Goal: Information Seeking & Learning: Learn about a topic

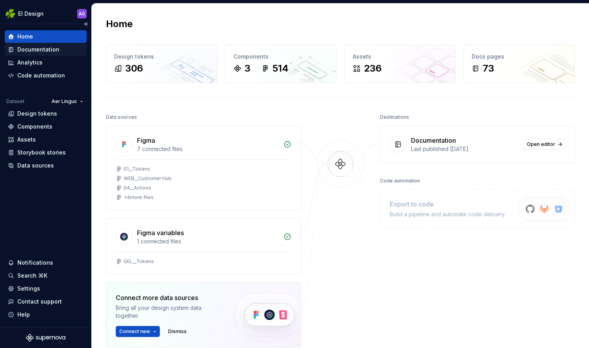
click at [62, 46] on div "Documentation" at bounding box center [46, 50] width 76 height 8
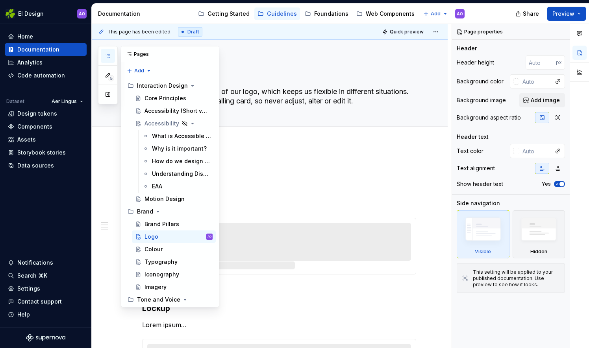
click at [110, 58] on icon "button" at bounding box center [108, 56] width 6 height 6
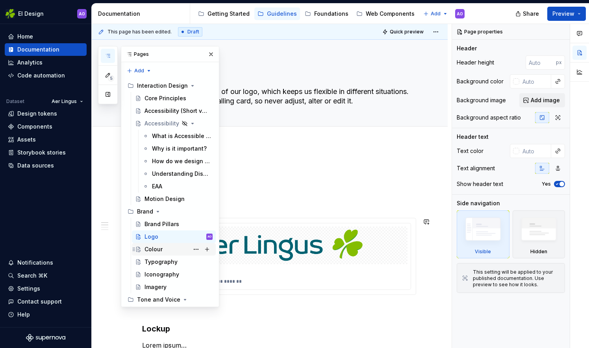
click at [161, 252] on div "Colour" at bounding box center [178, 249] width 68 height 11
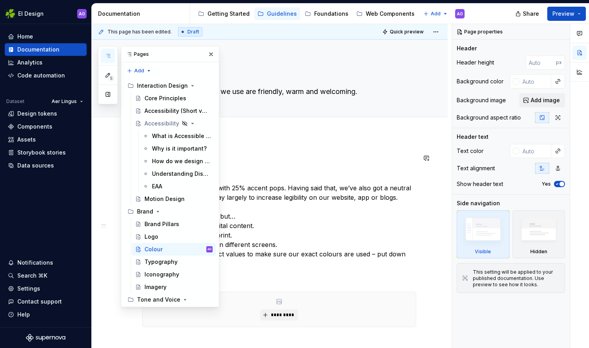
click at [264, 142] on div "Palette Our world is 75% green, with 25% accent pops. Having said that, we’ve a…" at bounding box center [270, 352] width 356 height 434
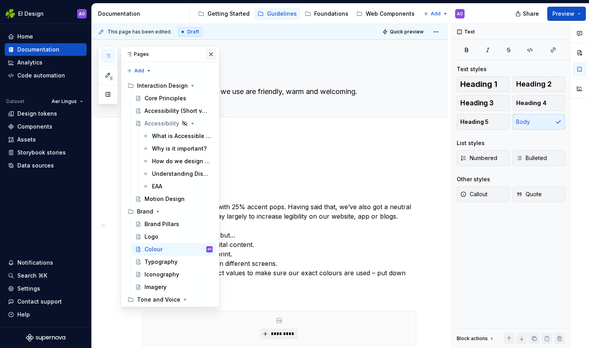
click at [206, 56] on button "button" at bounding box center [211, 54] width 11 height 11
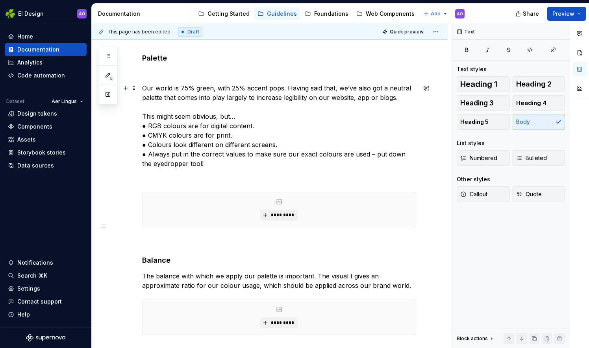
scroll to position [79, 0]
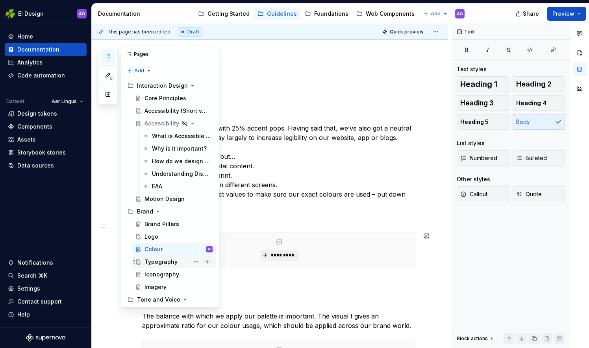
click at [158, 264] on div "Typography" at bounding box center [160, 262] width 33 height 8
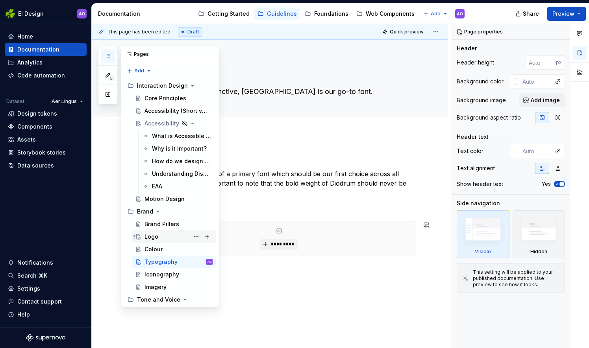
click at [169, 239] on div "Logo" at bounding box center [178, 236] width 68 height 11
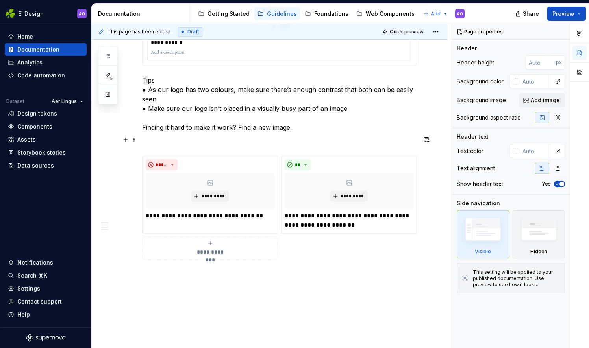
scroll to position [676, 0]
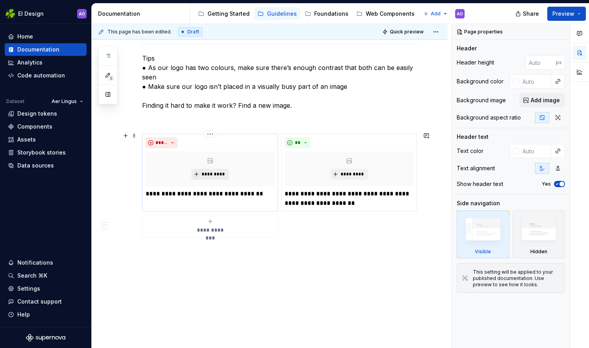
click at [202, 172] on span "*********" at bounding box center [213, 174] width 24 height 6
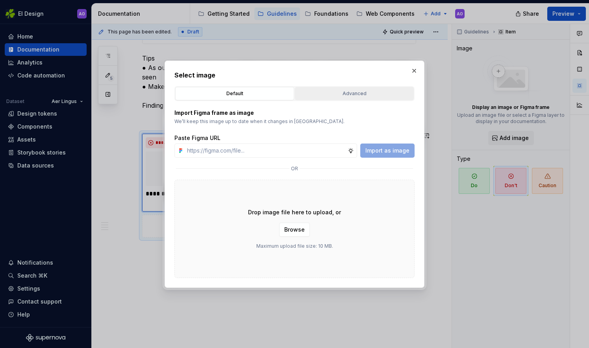
click at [344, 92] on div "Advanced" at bounding box center [354, 94] width 113 height 8
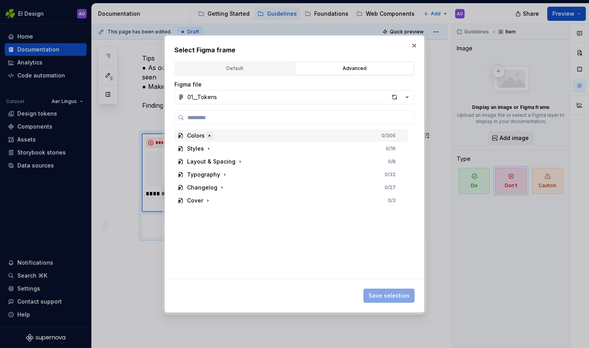
click at [206, 135] on icon "button" at bounding box center [209, 136] width 6 height 6
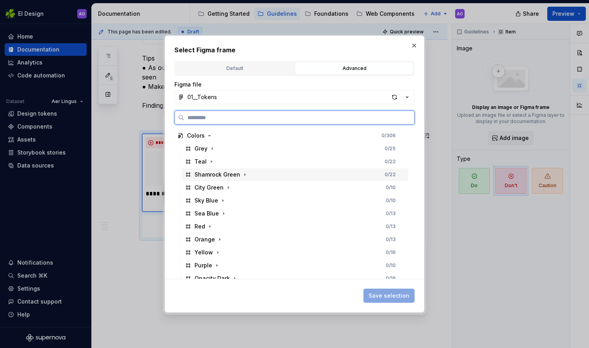
click at [230, 171] on div "Shamrock Green" at bounding box center [217, 175] width 46 height 8
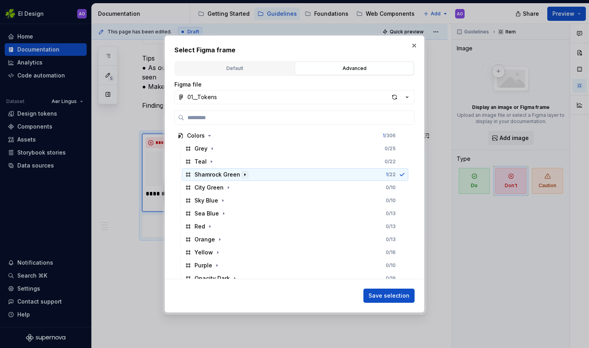
click at [244, 174] on icon "button" at bounding box center [244, 175] width 1 height 2
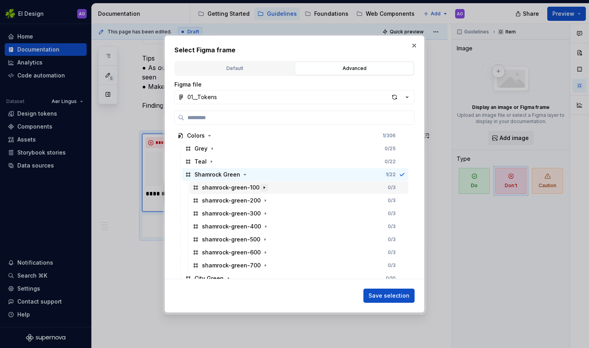
click at [262, 188] on icon "button" at bounding box center [264, 188] width 6 height 6
click at [406, 96] on icon "button" at bounding box center [407, 97] width 8 height 8
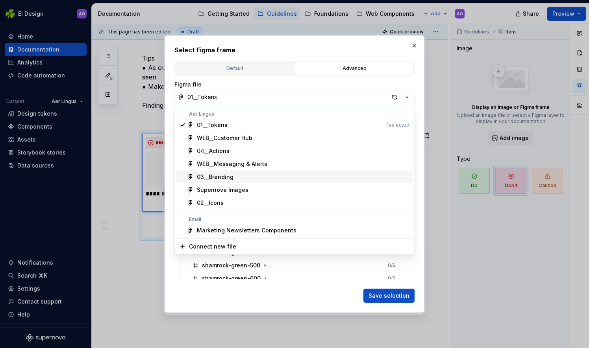
click at [320, 174] on div "03__Branding" at bounding box center [303, 177] width 213 height 8
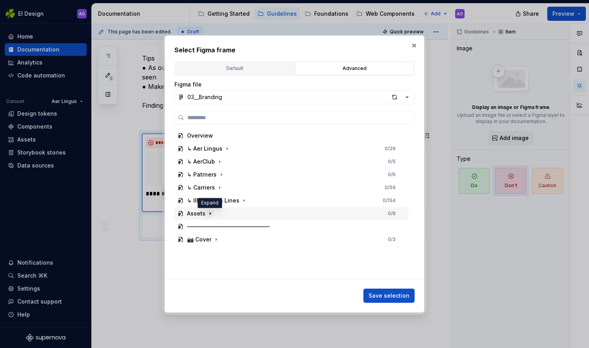
click at [210, 213] on icon "button" at bounding box center [210, 214] width 1 height 2
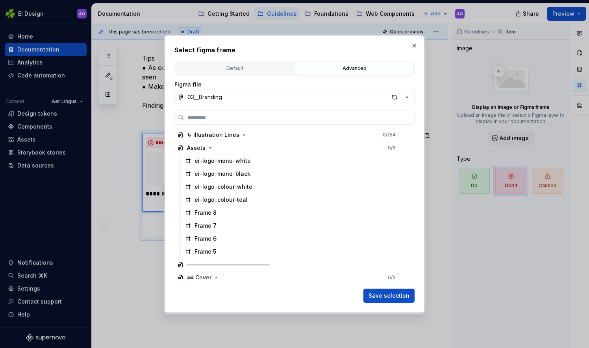
scroll to position [71, 0]
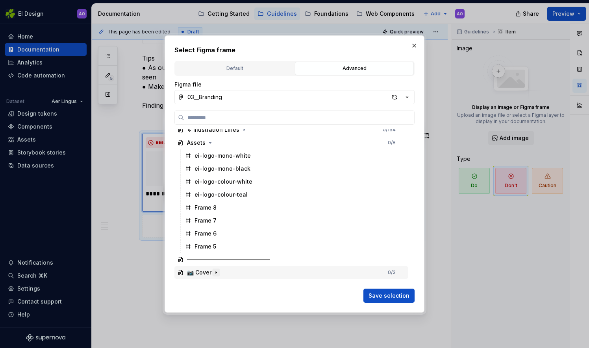
click at [217, 273] on icon "button" at bounding box center [216, 273] width 1 height 2
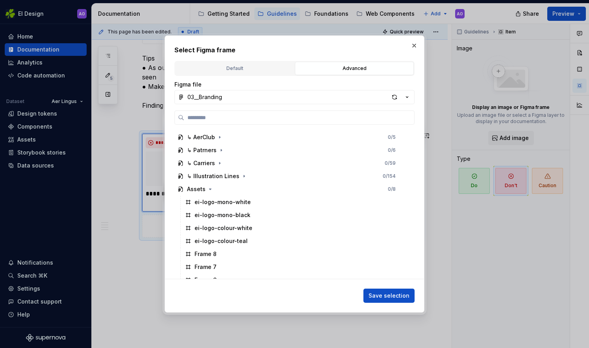
scroll to position [6, 0]
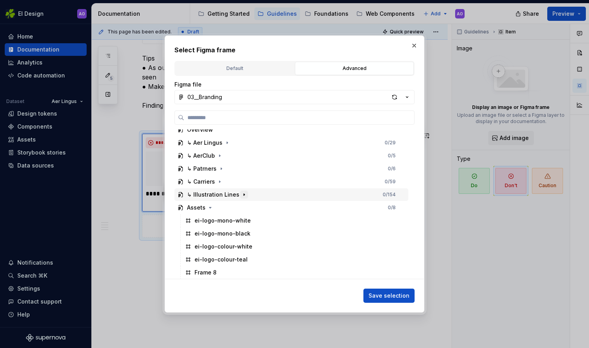
click at [241, 194] on icon "button" at bounding box center [244, 195] width 6 height 6
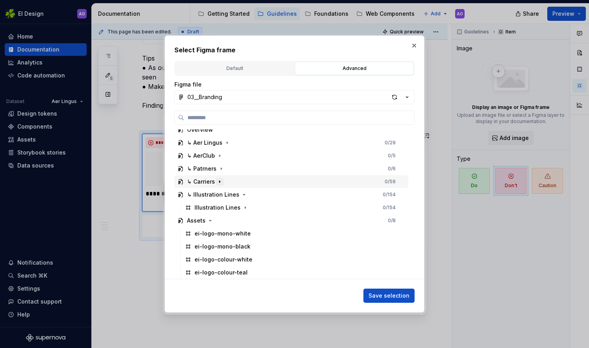
click at [218, 182] on icon "button" at bounding box center [220, 182] width 6 height 6
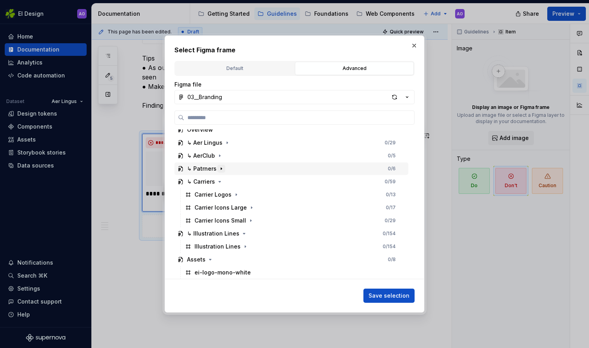
click at [219, 169] on icon "button" at bounding box center [221, 169] width 6 height 6
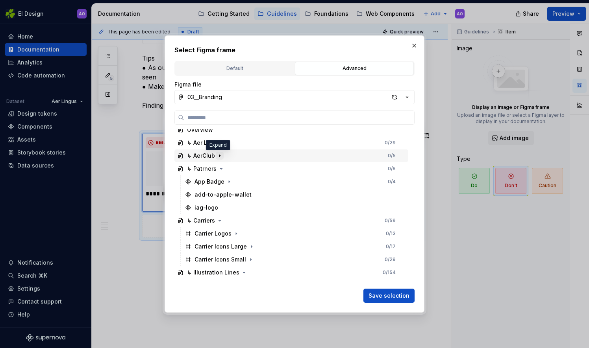
click at [219, 155] on icon "button" at bounding box center [219, 156] width 1 height 2
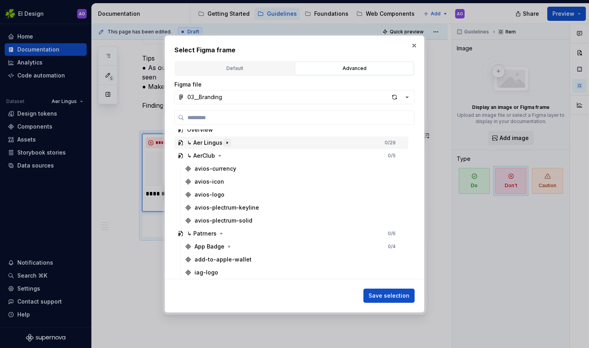
click at [227, 142] on icon "button" at bounding box center [227, 143] width 1 height 2
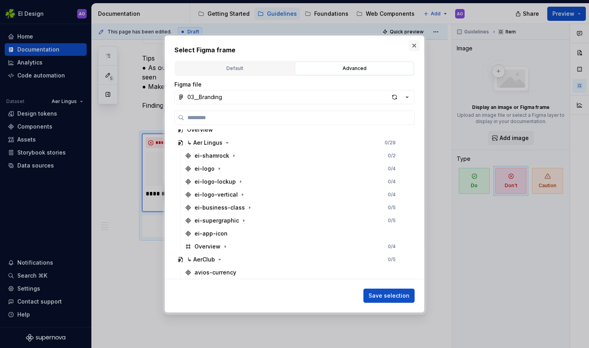
click at [415, 46] on button "button" at bounding box center [414, 45] width 11 height 11
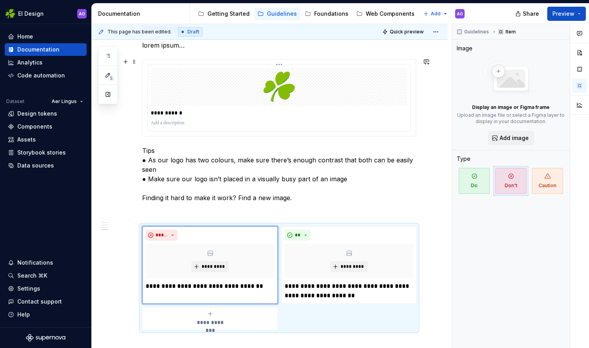
scroll to position [676, 0]
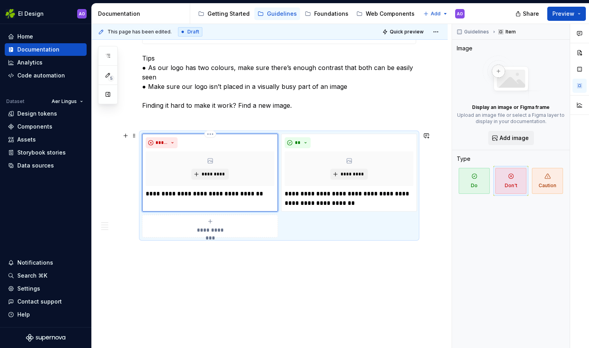
click at [231, 193] on p "**********" at bounding box center [210, 193] width 129 height 9
drag, startPoint x: 261, startPoint y: 191, endPoint x: 138, endPoint y: 194, distance: 123.3
drag, startPoint x: 257, startPoint y: 190, endPoint x: 86, endPoint y: 189, distance: 170.9
click at [86, 189] on div "EI Design AO Home Documentation Analytics Code automation Dataset Aer Lingus De…" at bounding box center [294, 174] width 589 height 348
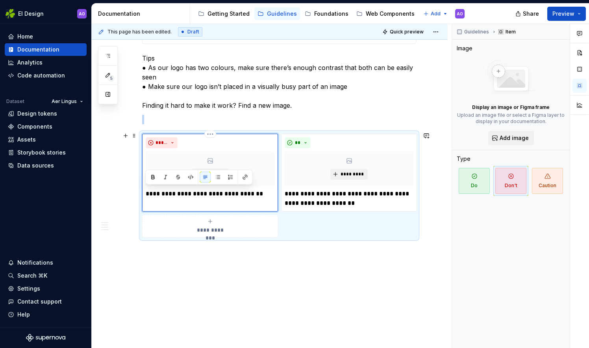
drag, startPoint x: 169, startPoint y: 194, endPoint x: 263, endPoint y: 183, distance: 94.6
click at [263, 183] on div "**********" at bounding box center [210, 167] width 129 height 61
click at [243, 220] on div "**********" at bounding box center [210, 226] width 129 height 16
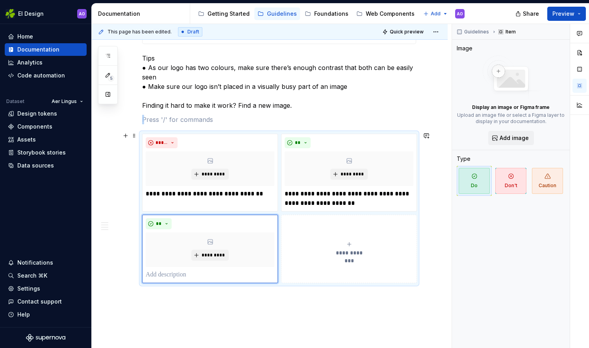
drag, startPoint x: 292, startPoint y: 237, endPoint x: 125, endPoint y: 214, distance: 168.5
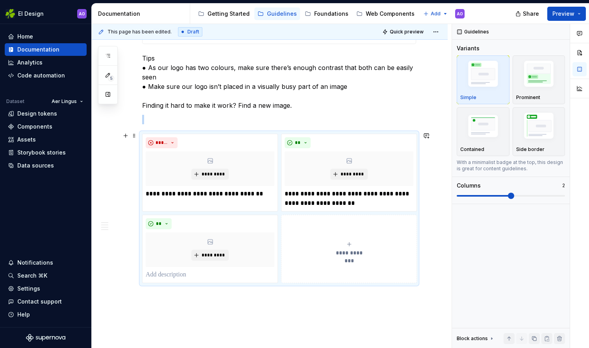
click at [377, 246] on div "**********" at bounding box center [349, 249] width 129 height 16
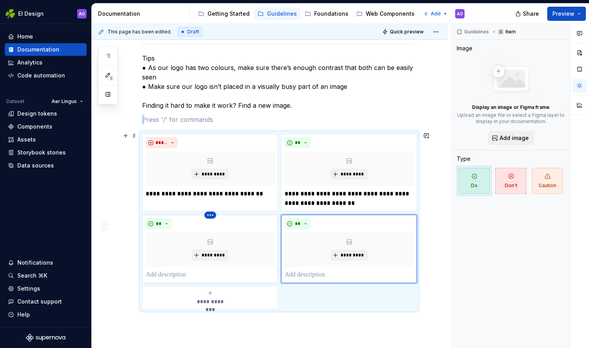
click at [212, 213] on html "EI Design AO Home Documentation Analytics Code automation Dataset Aer Lingus De…" at bounding box center [294, 174] width 589 height 348
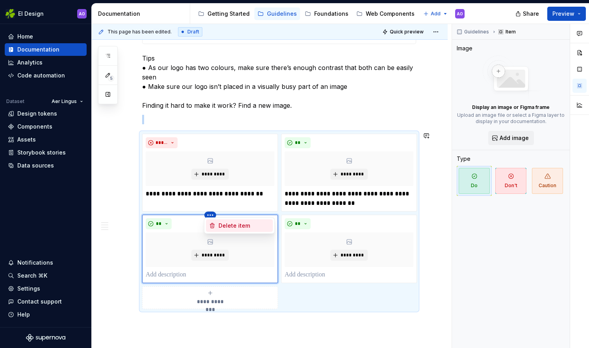
click at [218, 226] on div "Delete item" at bounding box center [239, 226] width 67 height 13
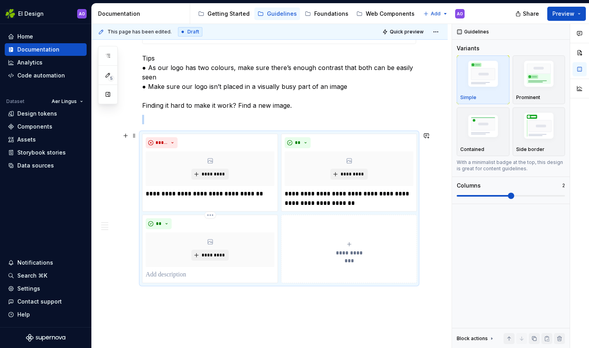
click at [212, 213] on html "EI Design AO Home Documentation Analytics Code automation Dataset Aer Lingus De…" at bounding box center [294, 174] width 589 height 348
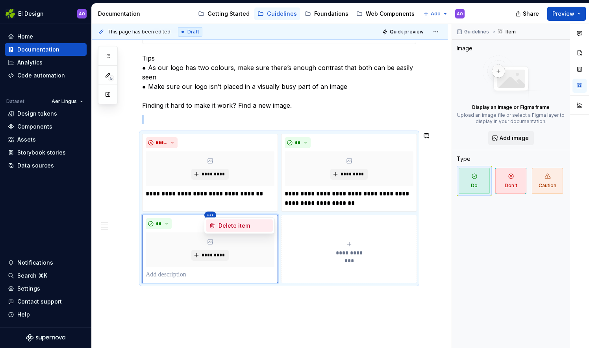
click at [224, 226] on div "Delete item" at bounding box center [243, 226] width 51 height 8
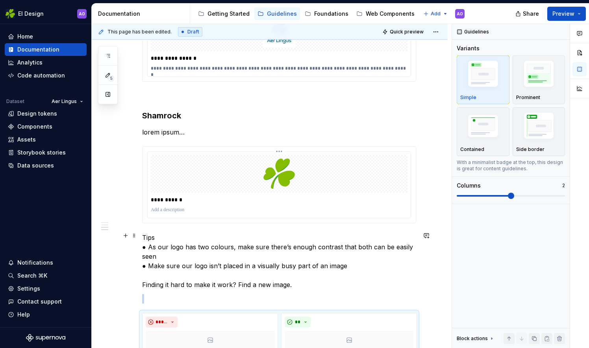
scroll to position [440, 0]
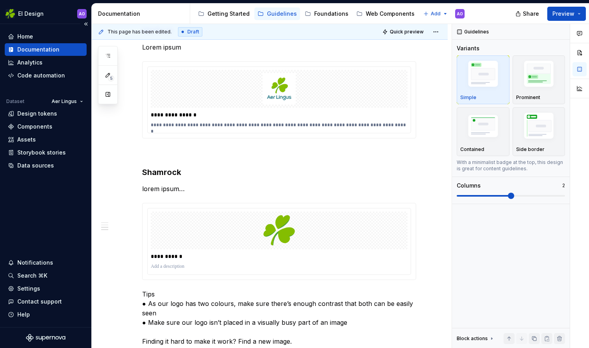
click at [46, 45] on div "Documentation" at bounding box center [46, 49] width 82 height 13
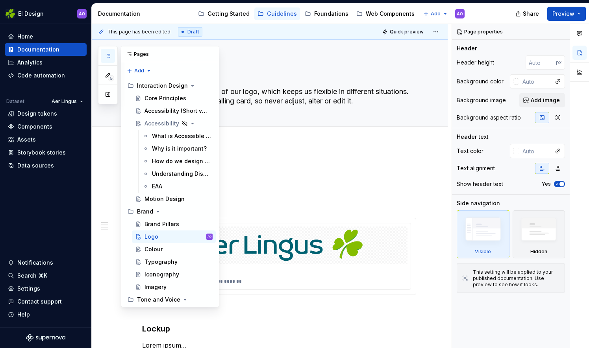
click at [113, 58] on button "button" at bounding box center [108, 56] width 14 height 14
click at [174, 248] on div "Colour" at bounding box center [178, 249] width 68 height 11
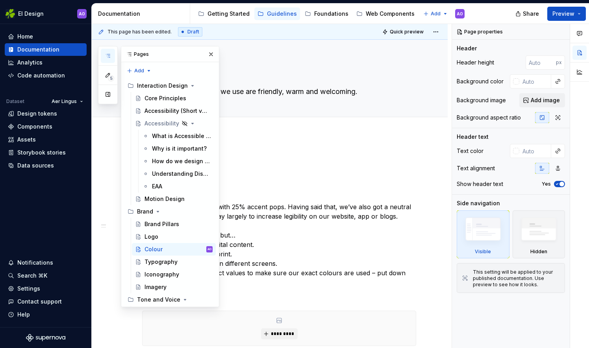
click at [206, 54] on button "button" at bounding box center [211, 54] width 11 height 11
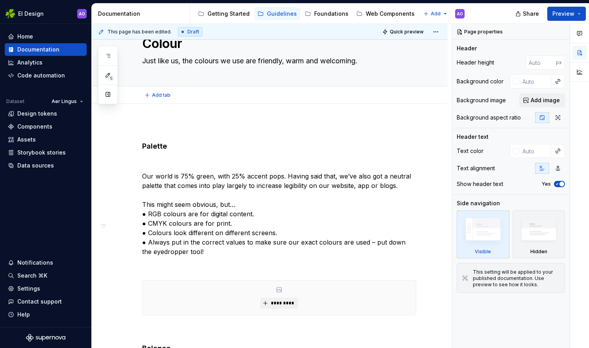
scroll to position [118, 0]
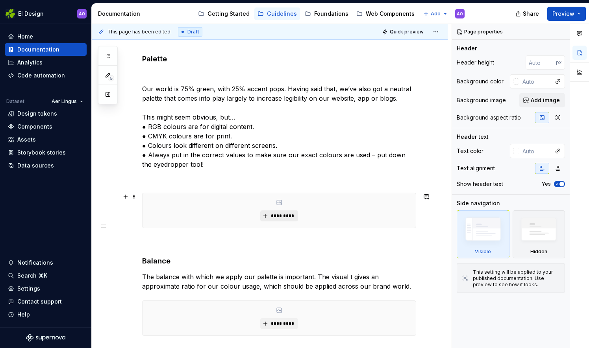
click at [282, 211] on button "*********" at bounding box center [278, 216] width 37 height 11
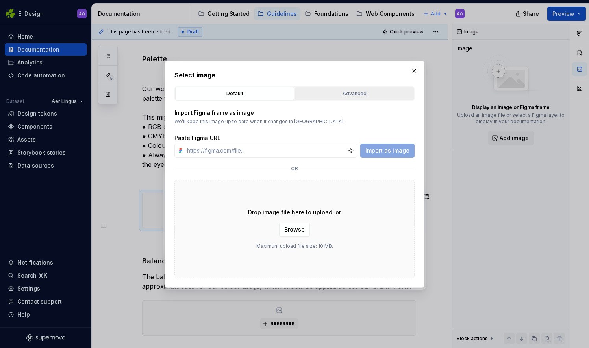
click at [367, 92] on div "Advanced" at bounding box center [354, 94] width 113 height 8
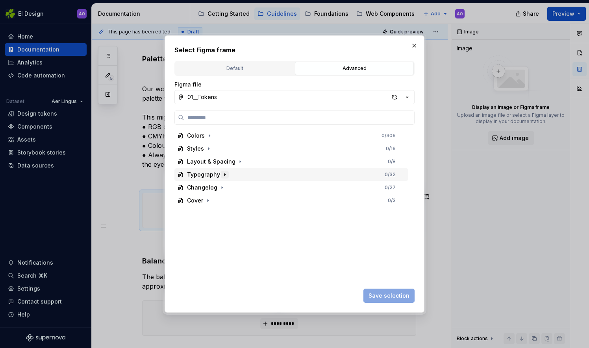
click at [224, 175] on icon "button" at bounding box center [225, 175] width 6 height 6
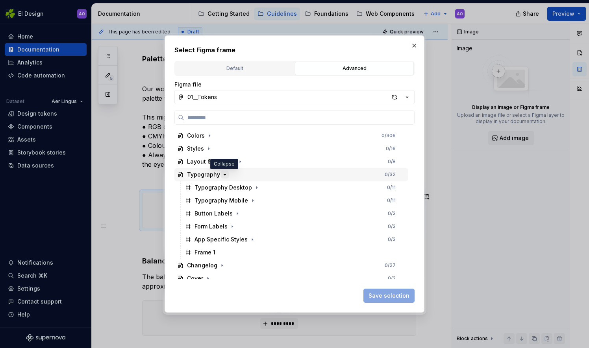
click at [222, 177] on icon "button" at bounding box center [225, 175] width 6 height 6
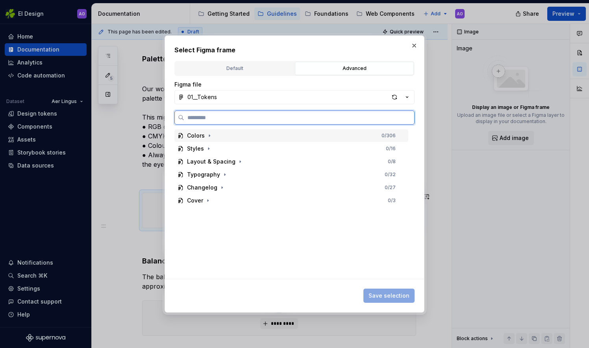
click at [206, 132] on span at bounding box center [210, 136] width 8 height 8
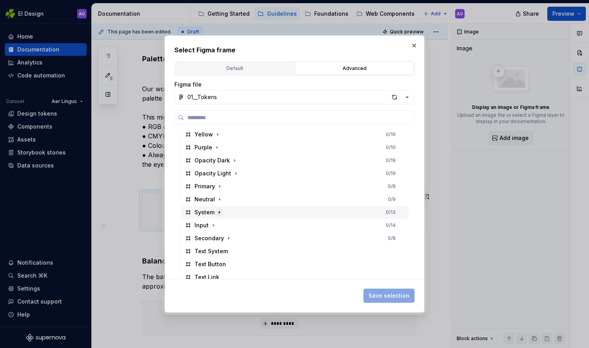
click at [217, 213] on icon "button" at bounding box center [219, 212] width 6 height 6
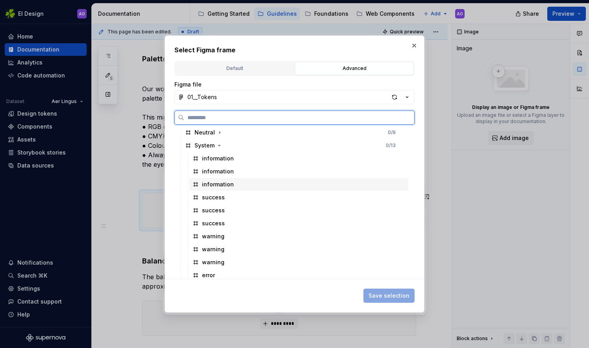
scroll to position [157, 0]
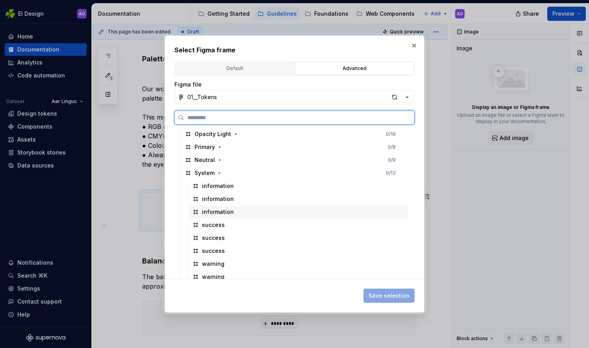
drag, startPoint x: 216, startPoint y: 192, endPoint x: 213, endPoint y: 198, distance: 6.5
click at [213, 198] on div "information" at bounding box center [218, 199] width 32 height 8
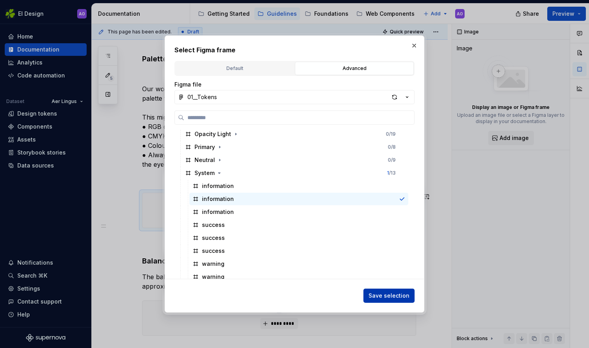
click at [378, 292] on span "Save selection" at bounding box center [388, 296] width 41 height 8
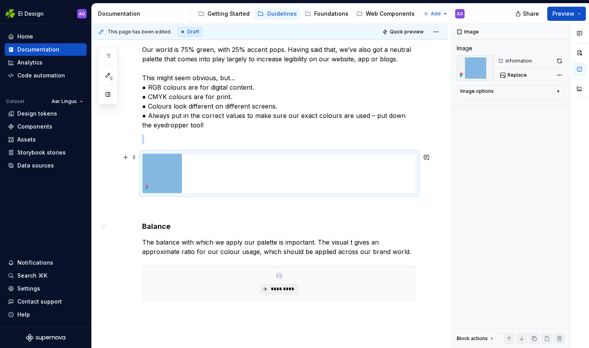
click at [312, 158] on div at bounding box center [279, 173] width 273 height 39
click at [159, 178] on img at bounding box center [162, 173] width 39 height 39
click at [134, 158] on span at bounding box center [134, 157] width 6 height 11
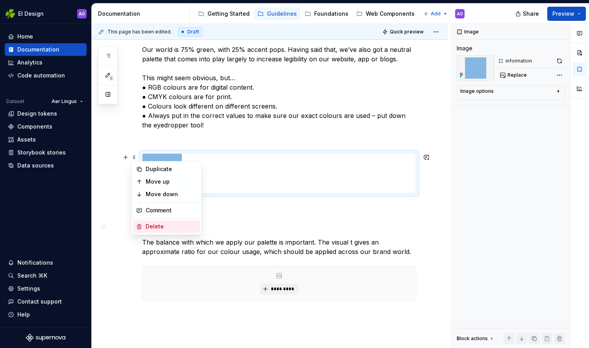
click at [160, 225] on div "Delete" at bounding box center [171, 227] width 51 height 8
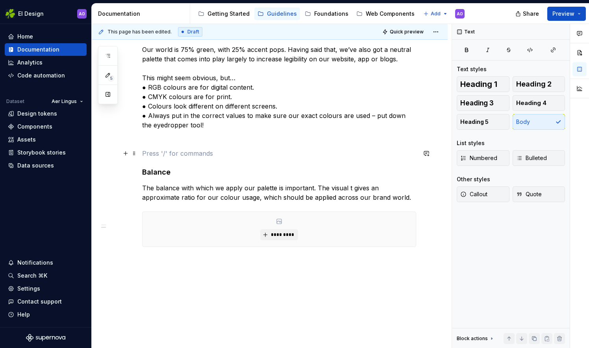
click at [164, 152] on p at bounding box center [279, 153] width 274 height 9
click at [126, 153] on button "button" at bounding box center [125, 153] width 11 height 11
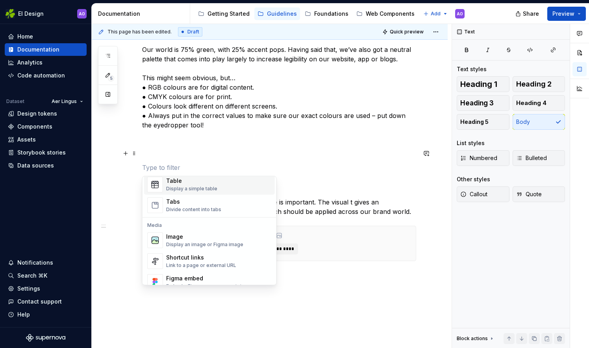
scroll to position [315, 0]
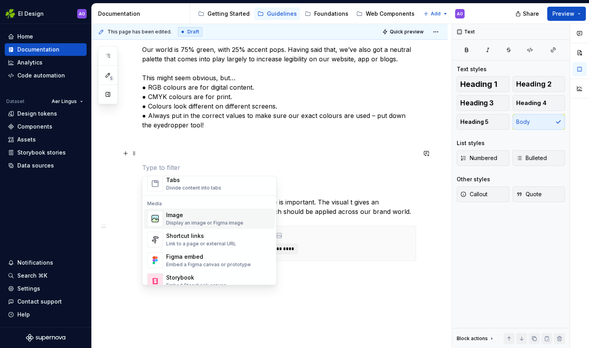
click at [172, 218] on div "Image" at bounding box center [204, 215] width 77 height 8
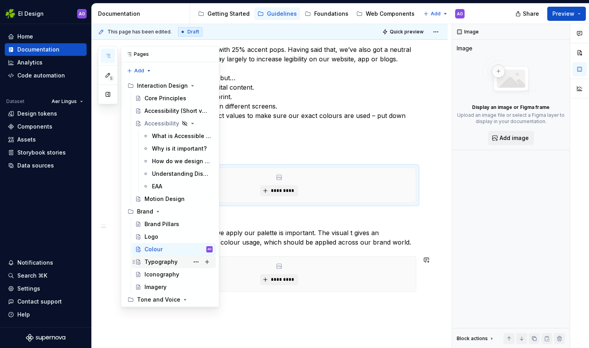
click at [176, 259] on div "Typography" at bounding box center [178, 262] width 68 height 11
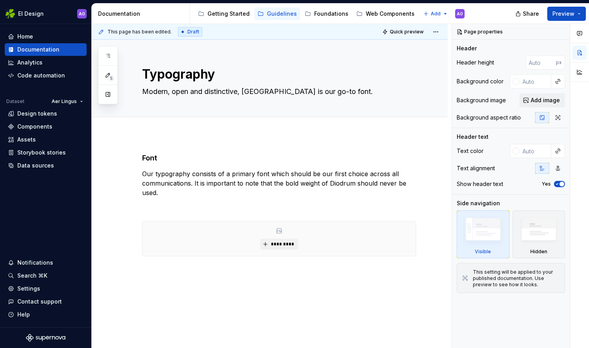
click at [100, 32] on icon at bounding box center [101, 32] width 6 height 6
click at [437, 28] on html "EI Design AO Home Documentation Analytics Code automation Dataset Aer Lingus De…" at bounding box center [294, 174] width 589 height 348
click at [437, 30] on html "EI Design AO Home Documentation Analytics Code automation Dataset Aer Lingus De…" at bounding box center [294, 174] width 589 height 348
click at [264, 244] on button "*********" at bounding box center [278, 244] width 37 height 11
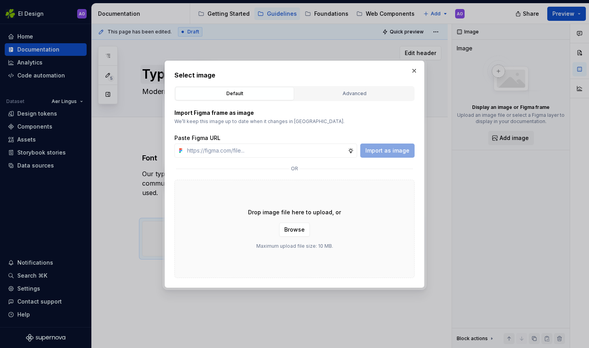
click at [414, 70] on button "button" at bounding box center [414, 70] width 11 height 11
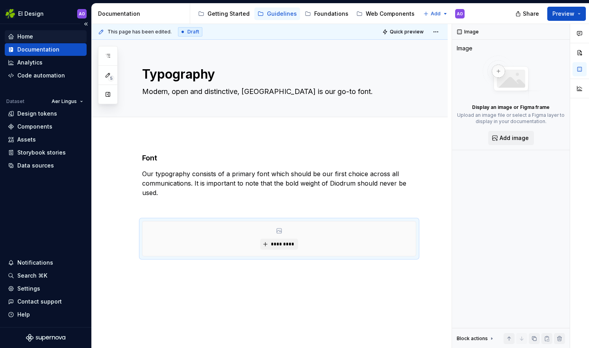
click at [46, 34] on div "Home" at bounding box center [46, 37] width 76 height 8
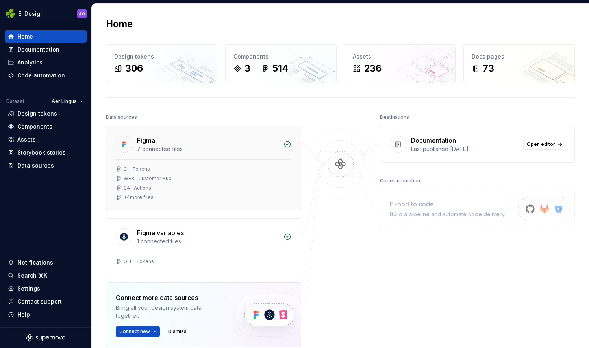
click at [167, 142] on div "Figma" at bounding box center [208, 140] width 142 height 9
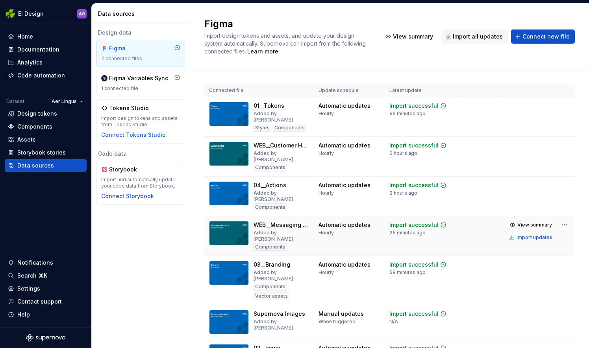
click at [270, 221] on div "WEB__Messaging & Alerts" at bounding box center [282, 225] width 56 height 8
click at [70, 34] on div "Home" at bounding box center [46, 37] width 76 height 8
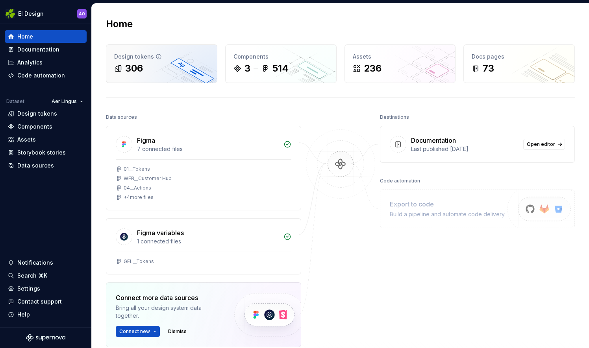
click at [184, 72] on div "306" at bounding box center [161, 68] width 95 height 13
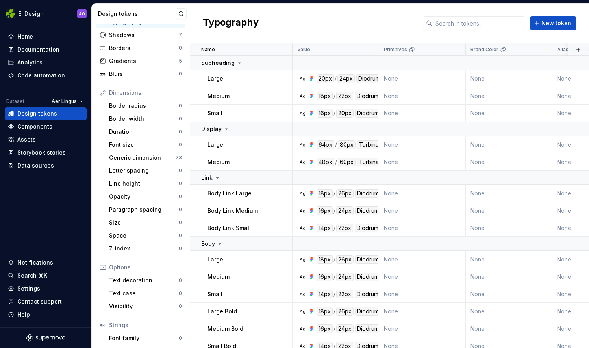
scroll to position [82, 0]
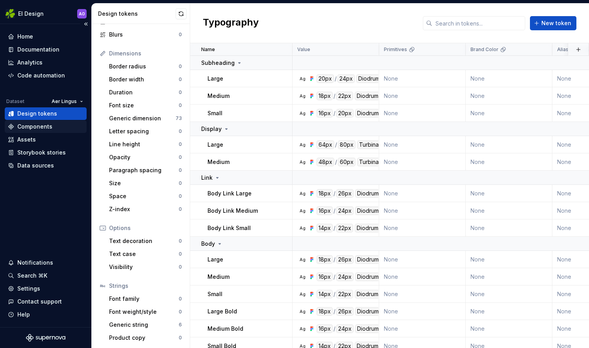
click at [60, 130] on div "Components" at bounding box center [46, 127] width 76 height 8
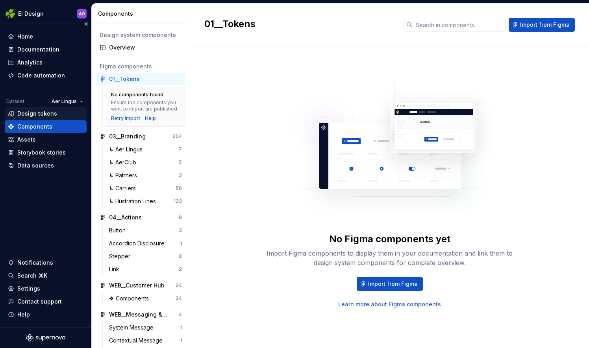
click at [71, 114] on div "Design tokens" at bounding box center [46, 114] width 76 height 8
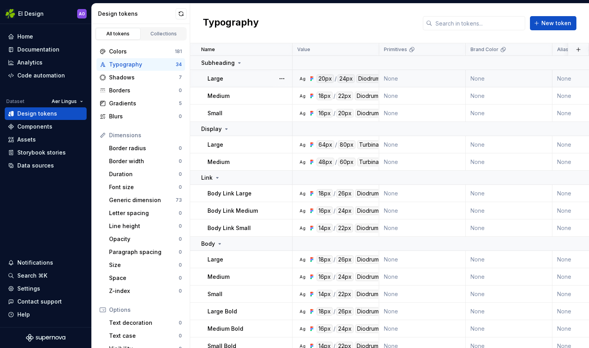
click at [261, 80] on div "Large" at bounding box center [249, 79] width 84 height 8
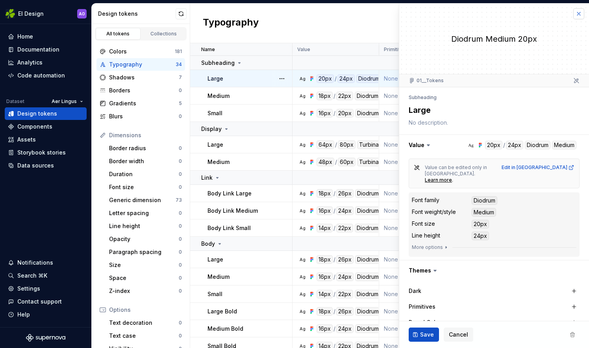
click at [573, 15] on button "button" at bounding box center [578, 13] width 11 height 11
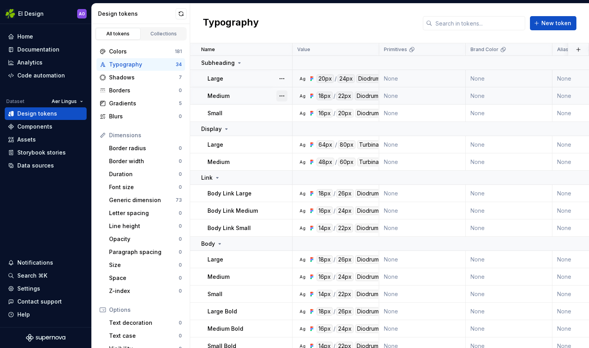
click at [285, 96] on button "button" at bounding box center [281, 96] width 11 height 11
click at [268, 96] on html "EI Design AO Home Documentation Analytics Code automation Dataset Aer Lingus De…" at bounding box center [294, 174] width 589 height 348
click at [243, 194] on p "Body Link Large" at bounding box center [229, 194] width 44 height 8
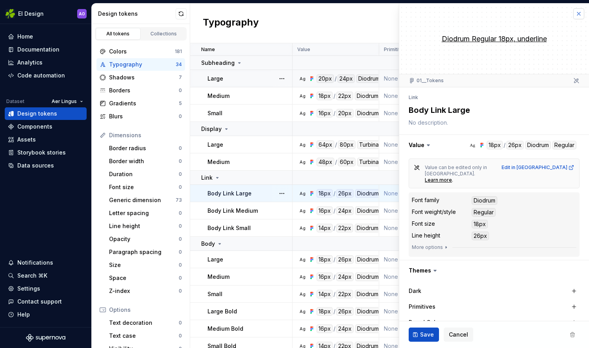
click at [577, 11] on button "button" at bounding box center [578, 13] width 11 height 11
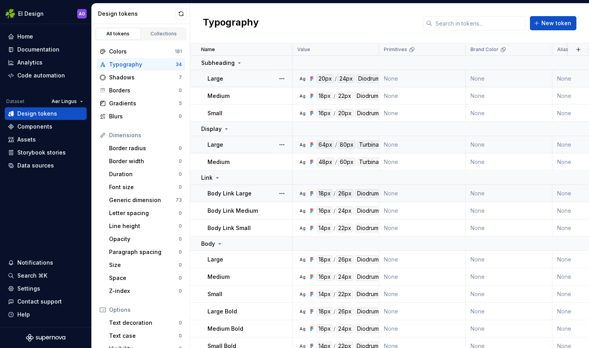
click at [239, 143] on div "Large" at bounding box center [249, 145] width 84 height 8
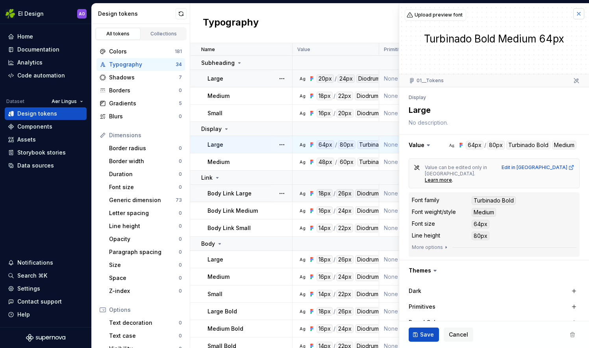
click at [573, 15] on button "button" at bounding box center [578, 13] width 11 height 11
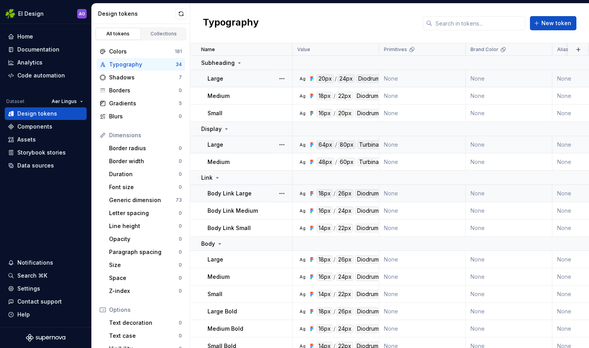
click at [268, 78] on div "Large" at bounding box center [249, 79] width 84 height 8
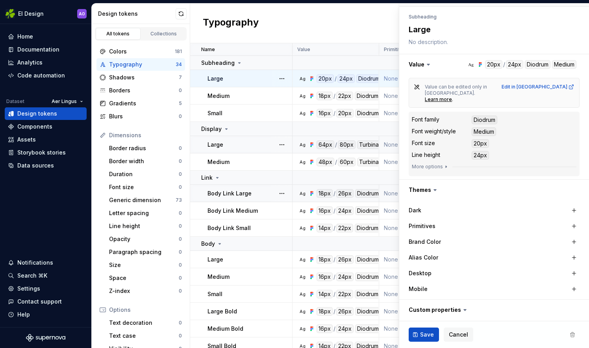
scroll to position [117, 0]
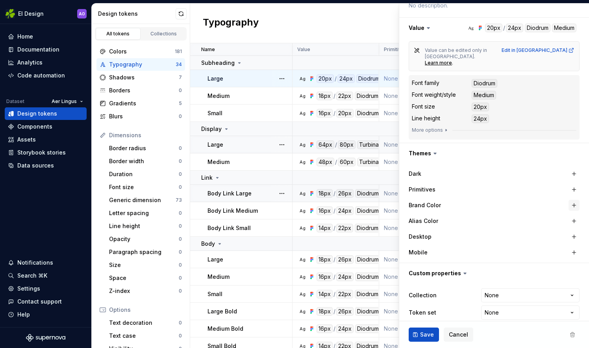
click at [568, 200] on button "button" at bounding box center [573, 205] width 11 height 11
click at [506, 231] on div "Desktop" at bounding box center [494, 236] width 171 height 11
click at [436, 198] on button "button" at bounding box center [438, 205] width 14 height 14
click at [380, 19] on div "Typography New token" at bounding box center [389, 24] width 399 height 40
click at [134, 65] on div "Typography" at bounding box center [142, 65] width 67 height 8
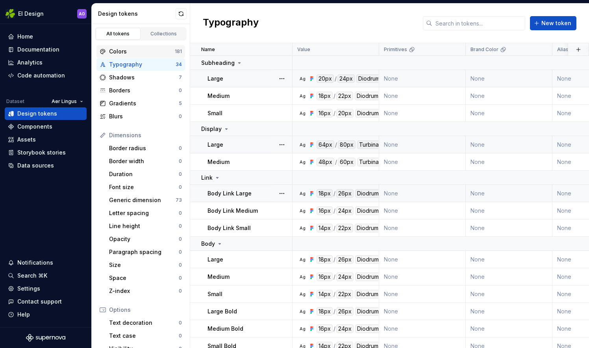
click at [145, 48] on div "Colors" at bounding box center [142, 52] width 66 height 8
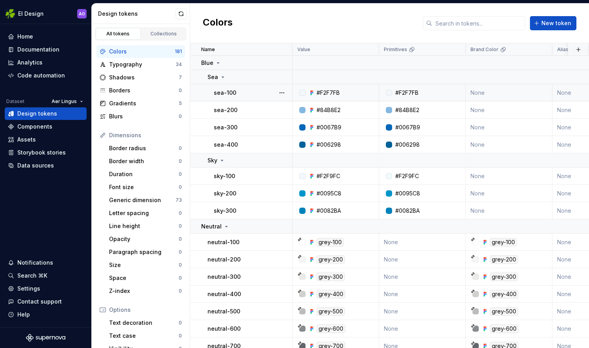
click at [352, 96] on td "#F2F7FB" at bounding box center [336, 92] width 87 height 17
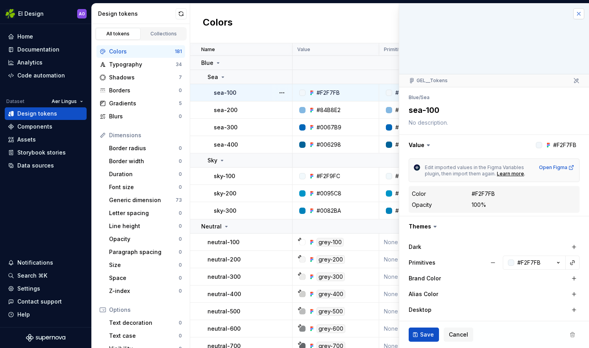
click at [575, 11] on button "button" at bounding box center [578, 13] width 11 height 11
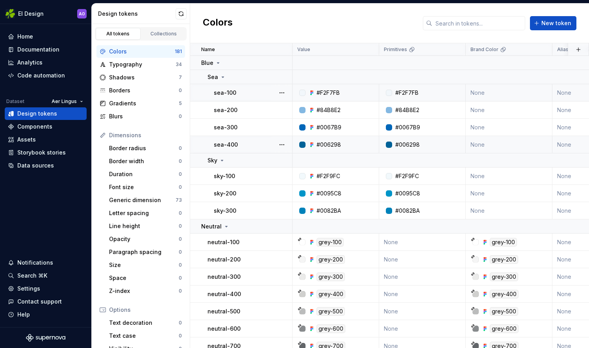
click at [329, 143] on div "#006298" at bounding box center [329, 145] width 24 height 8
type textarea "*"
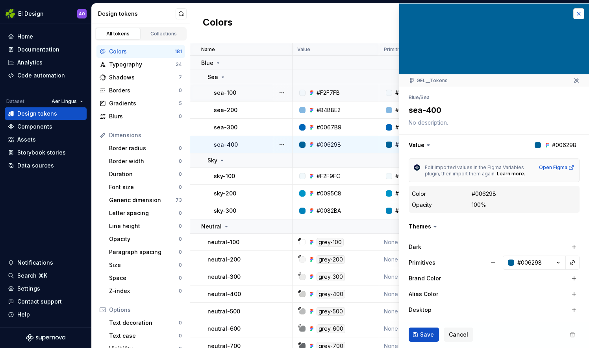
click at [577, 11] on button "button" at bounding box center [578, 13] width 11 height 11
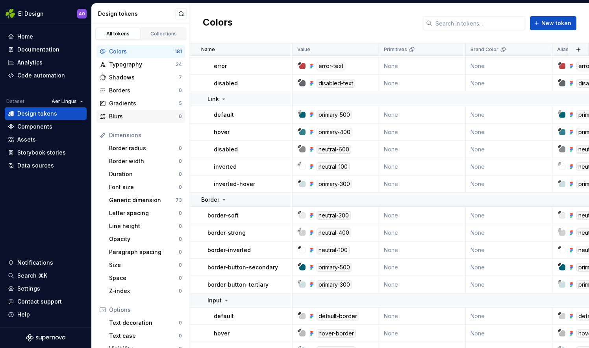
click at [143, 118] on div "Blurs" at bounding box center [144, 117] width 70 height 8
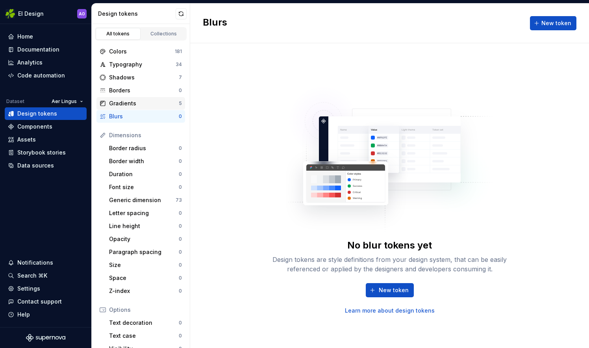
click at [137, 101] on div "Gradients" at bounding box center [144, 104] width 70 height 8
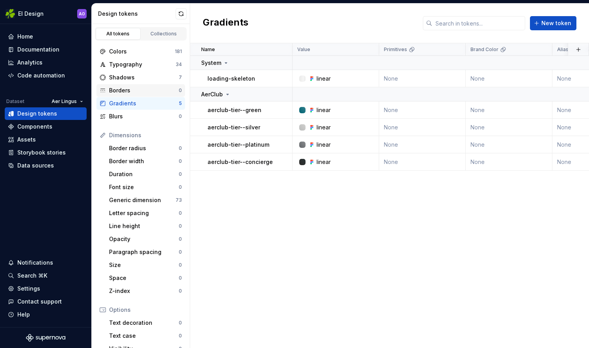
click at [132, 93] on div "Borders" at bounding box center [144, 91] width 70 height 8
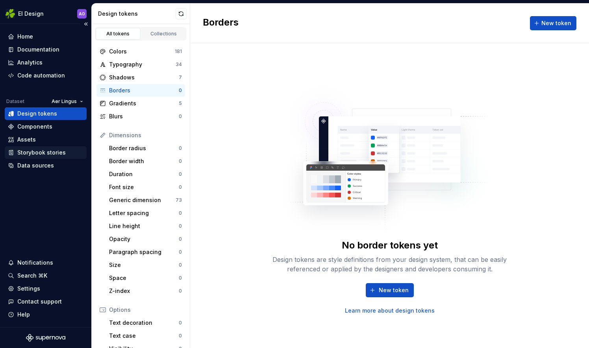
click at [57, 150] on div "Storybook stories" at bounding box center [41, 153] width 48 height 8
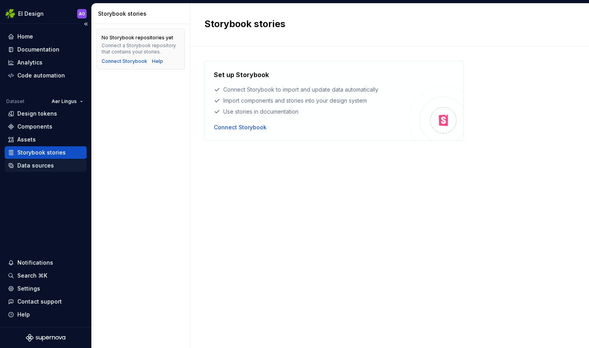
click at [49, 164] on div "Data sources" at bounding box center [35, 166] width 37 height 8
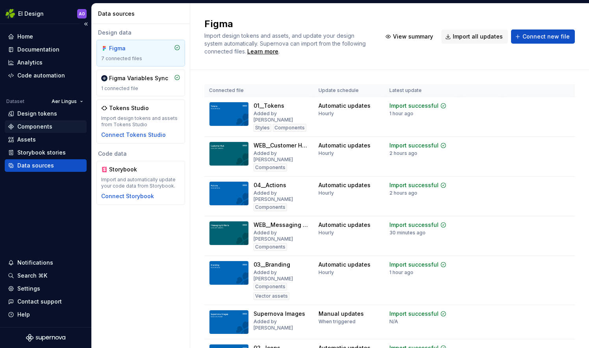
click at [61, 128] on div "Components" at bounding box center [46, 127] width 76 height 8
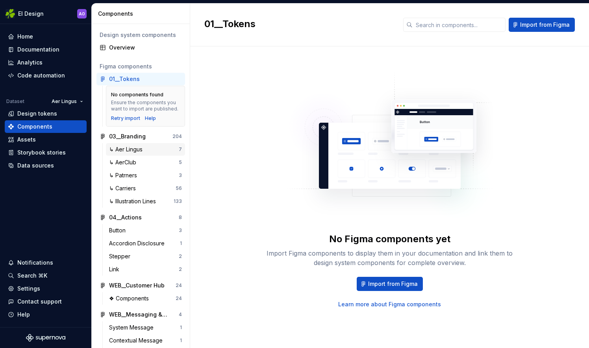
click at [125, 152] on div "↳ Aer Lingus" at bounding box center [127, 150] width 37 height 8
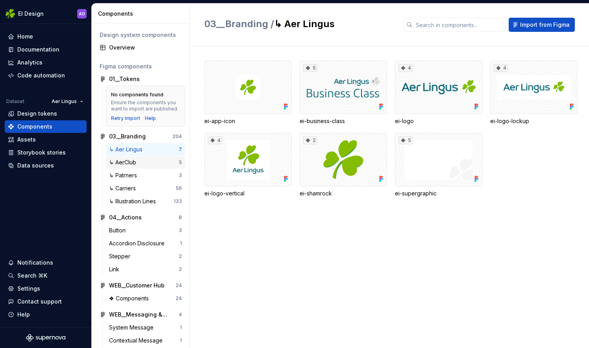
click at [153, 165] on div "↳ AerClub" at bounding box center [144, 163] width 70 height 8
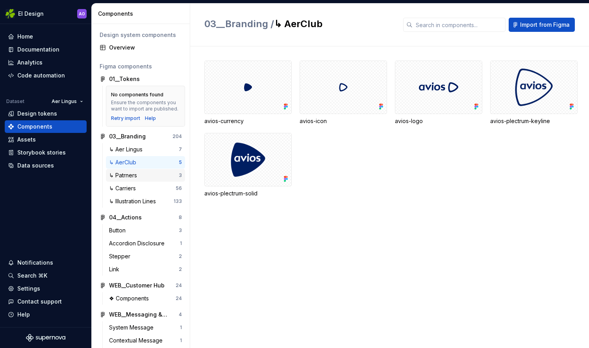
click at [150, 180] on div "↳ Patrners 3" at bounding box center [145, 175] width 79 height 13
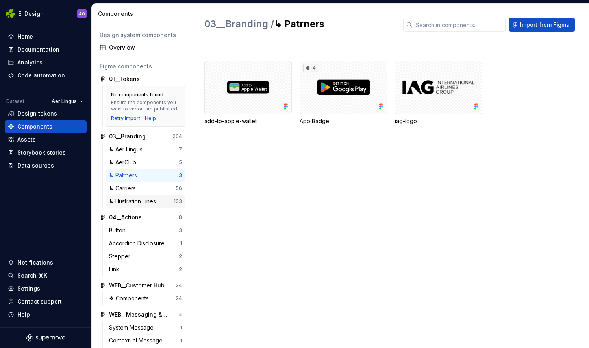
click at [146, 200] on div "↳ Illustration Lines" at bounding box center [134, 202] width 50 height 8
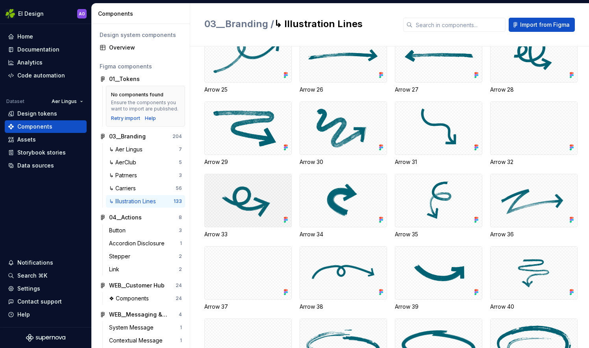
scroll to position [512, 0]
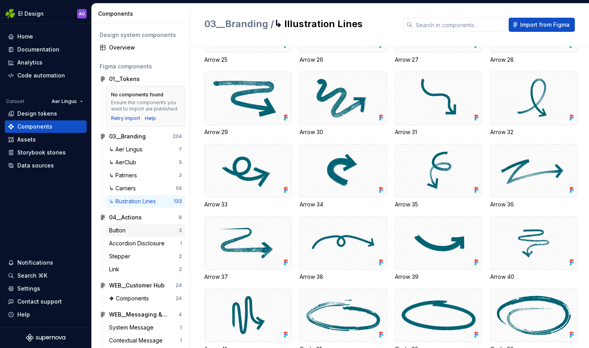
click at [151, 230] on div "Button" at bounding box center [144, 231] width 70 height 8
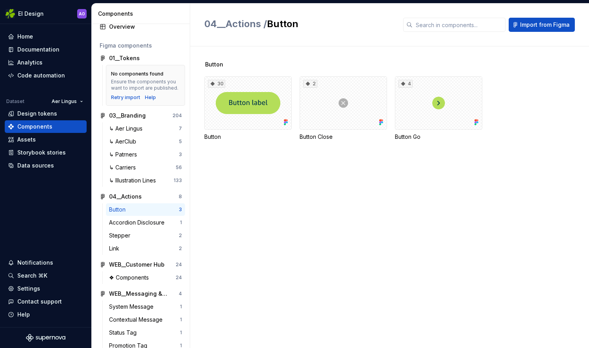
scroll to position [32, 0]
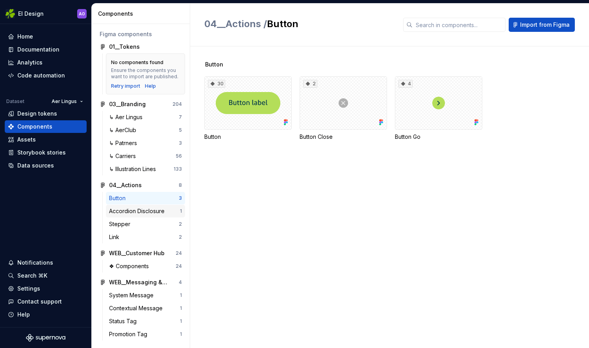
click at [149, 209] on div "Accordion Disclosure" at bounding box center [138, 211] width 59 height 8
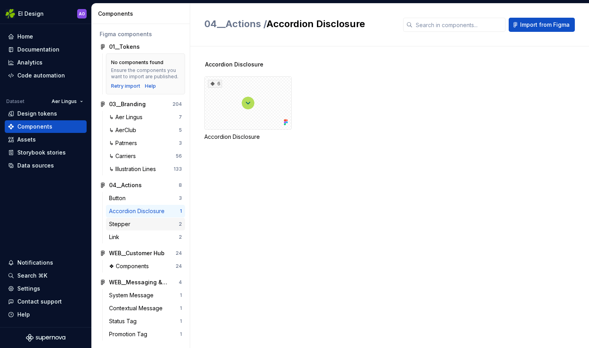
click at [146, 222] on div "Stepper" at bounding box center [144, 224] width 70 height 8
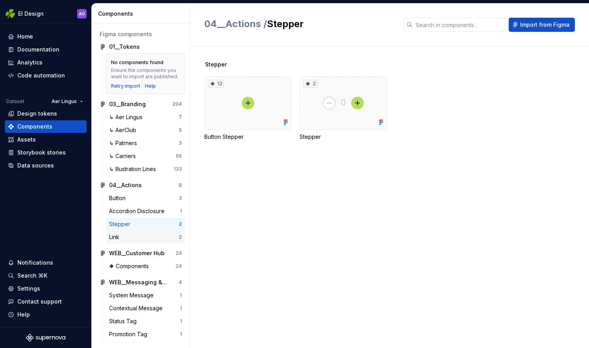
click at [145, 232] on div "Link 2" at bounding box center [145, 237] width 79 height 13
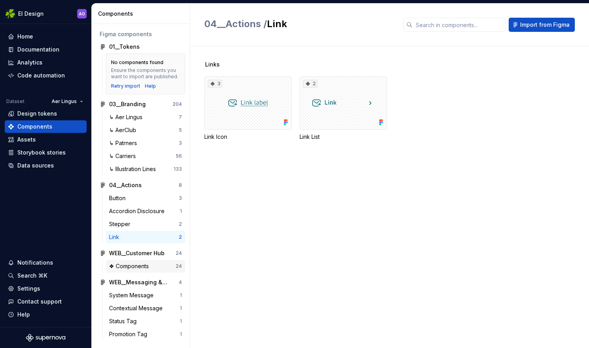
click at [137, 265] on div "❖ Components" at bounding box center [130, 267] width 43 height 8
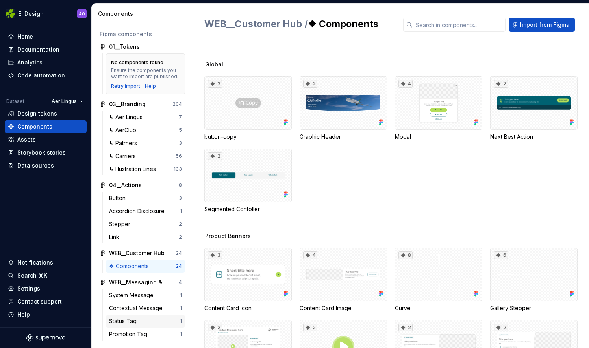
click at [157, 318] on div "Status Tag" at bounding box center [144, 322] width 71 height 8
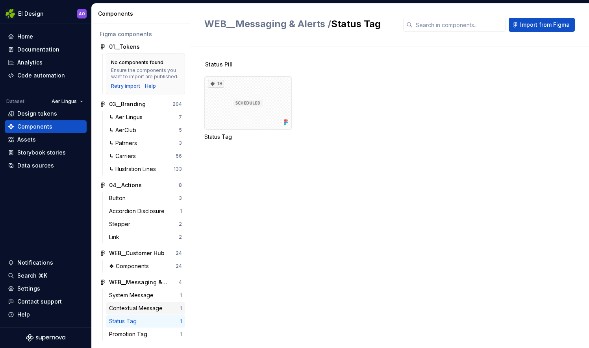
click at [145, 306] on div "Contextual Message" at bounding box center [137, 309] width 57 height 8
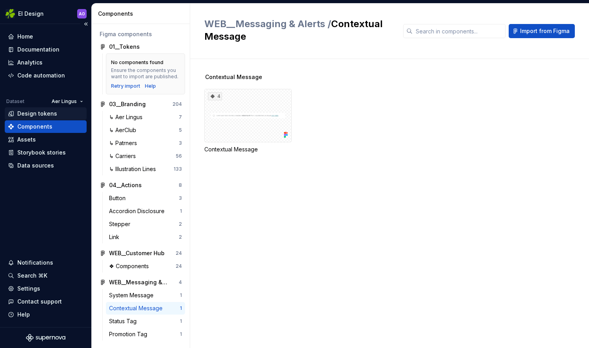
click at [46, 115] on div "Design tokens" at bounding box center [37, 114] width 40 height 8
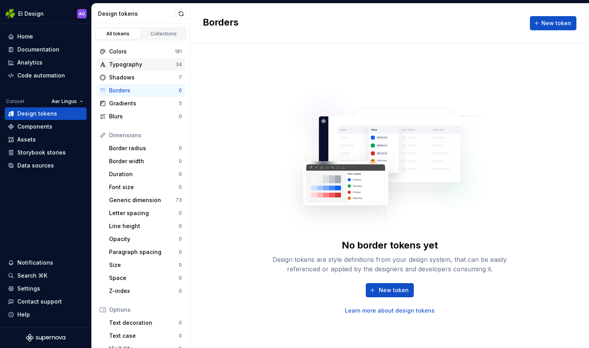
click at [154, 63] on div "Typography" at bounding box center [142, 65] width 67 height 8
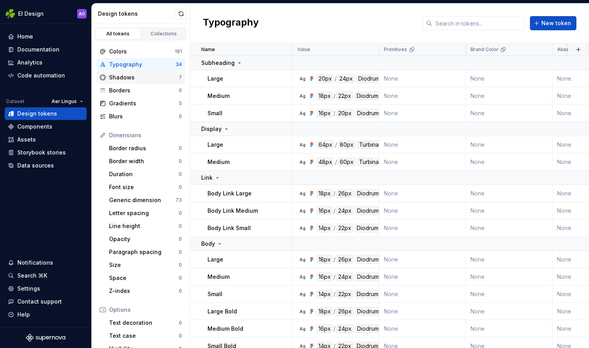
click at [152, 73] on div "Shadows 7" at bounding box center [140, 77] width 89 height 13
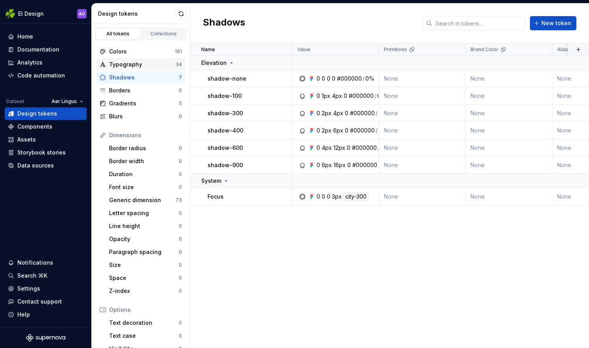
click at [140, 62] on div "Typography" at bounding box center [142, 65] width 67 height 8
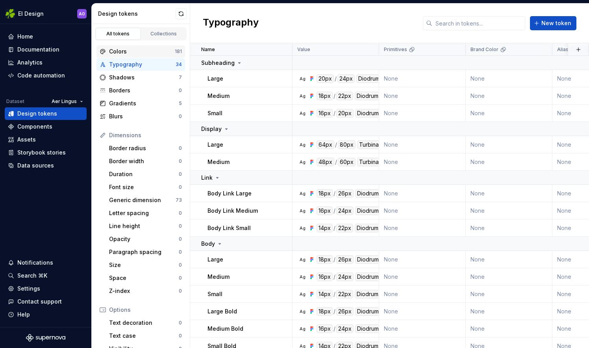
click at [144, 50] on div "Colors" at bounding box center [142, 52] width 66 height 8
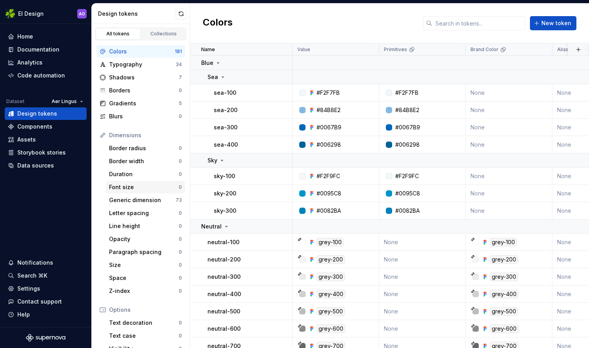
click at [161, 184] on div "Font size" at bounding box center [144, 187] width 70 height 8
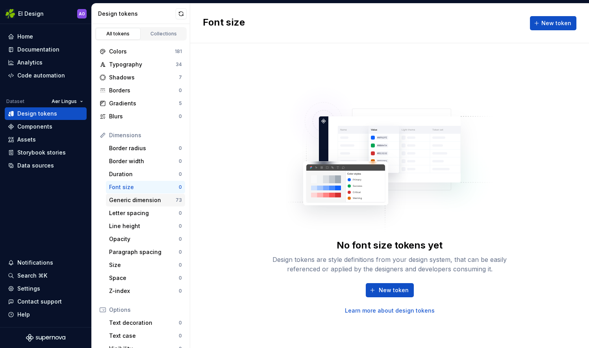
click at [151, 198] on div "Generic dimension" at bounding box center [142, 200] width 67 height 8
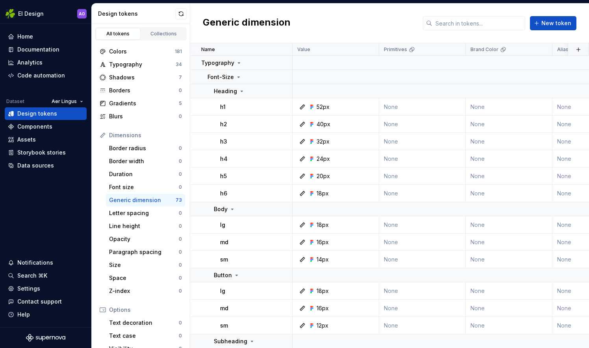
click at [320, 109] on div "52px" at bounding box center [323, 107] width 13 height 8
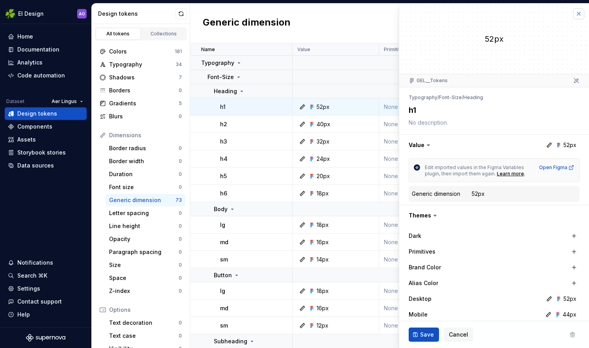
click at [573, 9] on button "button" at bounding box center [578, 13] width 11 height 11
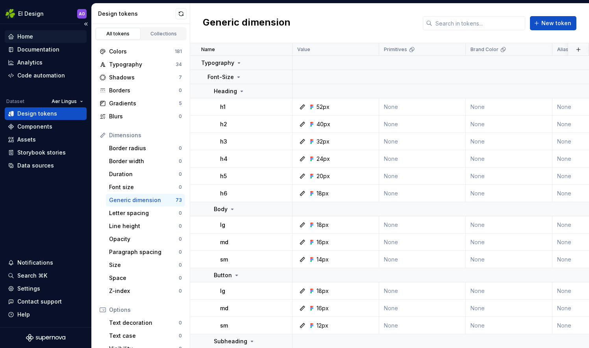
click at [58, 34] on div "Home" at bounding box center [46, 37] width 76 height 8
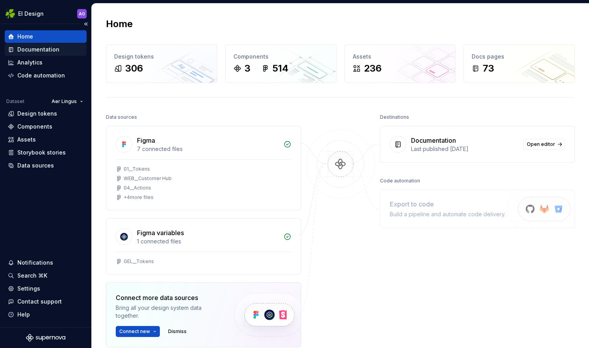
click at [65, 52] on div "Documentation" at bounding box center [46, 50] width 76 height 8
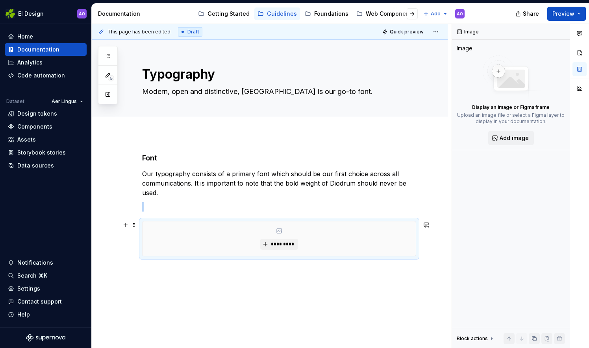
click at [286, 230] on div "*********" at bounding box center [279, 239] width 273 height 35
drag, startPoint x: 275, startPoint y: 238, endPoint x: 220, endPoint y: 229, distance: 55.8
click at [220, 229] on div "*********" at bounding box center [279, 239] width 273 height 35
click at [136, 226] on span at bounding box center [134, 225] width 6 height 11
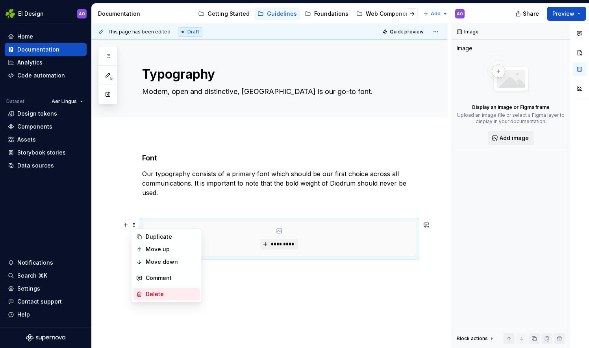
click at [158, 295] on div "Delete" at bounding box center [171, 295] width 51 height 8
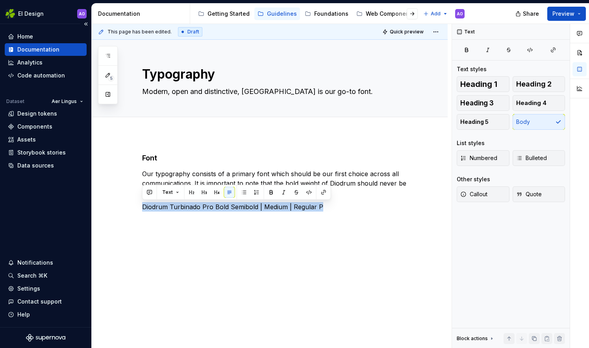
drag, startPoint x: 331, startPoint y: 209, endPoint x: 80, endPoint y: 231, distance: 252.9
click at [80, 231] on div "EI Design AO Home Documentation Analytics Code automation Dataset Aer Lingus De…" at bounding box center [294, 174] width 589 height 348
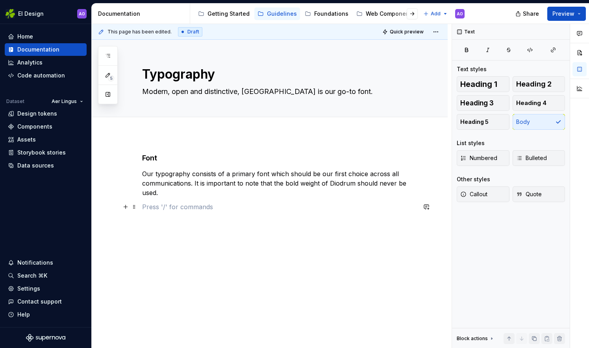
drag, startPoint x: 157, startPoint y: 207, endPoint x: 151, endPoint y: 207, distance: 5.5
click at [157, 207] on p at bounding box center [279, 206] width 274 height 9
click at [122, 206] on button "button" at bounding box center [125, 207] width 11 height 11
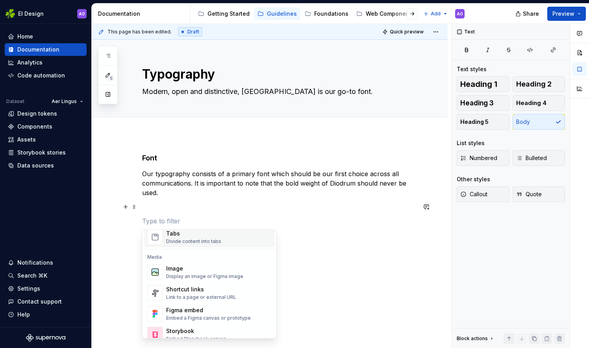
scroll to position [354, 0]
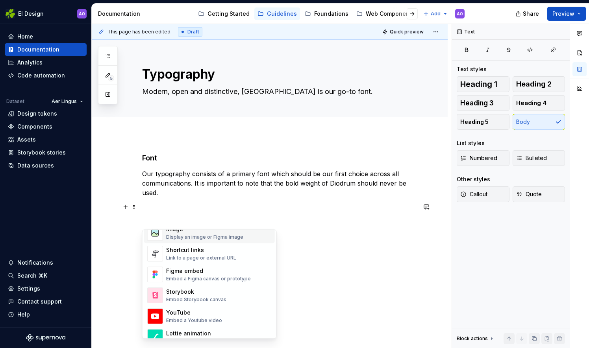
click at [177, 234] on div "Display an image or Figma image" at bounding box center [204, 237] width 77 height 6
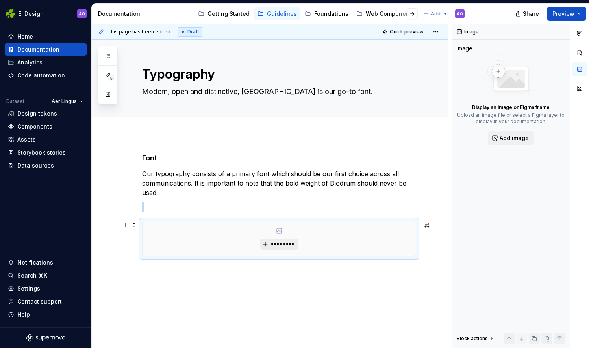
click at [274, 242] on span "*********" at bounding box center [282, 244] width 24 height 6
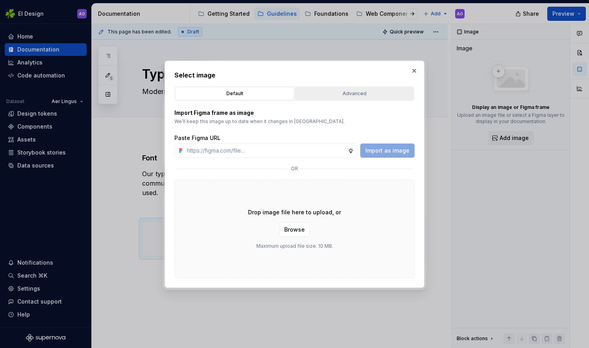
click at [351, 89] on button "Advanced" at bounding box center [354, 93] width 119 height 13
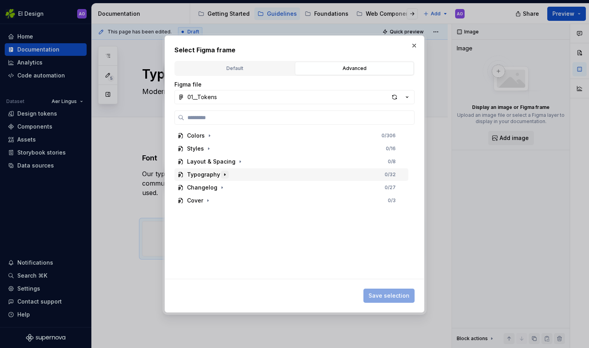
click at [222, 174] on icon "button" at bounding box center [225, 175] width 6 height 6
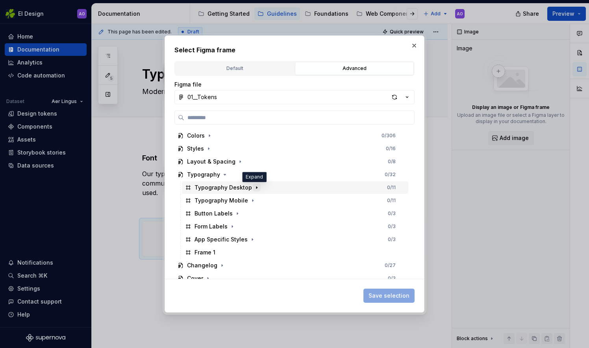
click at [254, 185] on icon "button" at bounding box center [257, 188] width 6 height 6
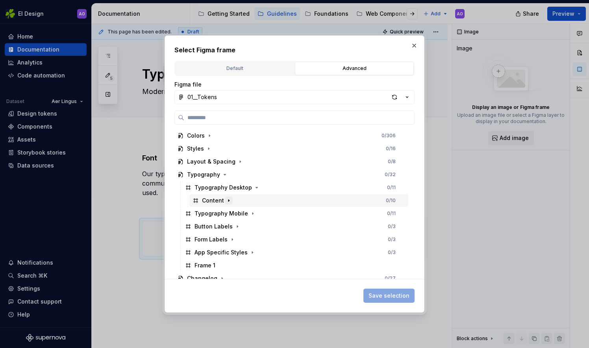
click at [228, 203] on icon "button" at bounding box center [229, 201] width 6 height 6
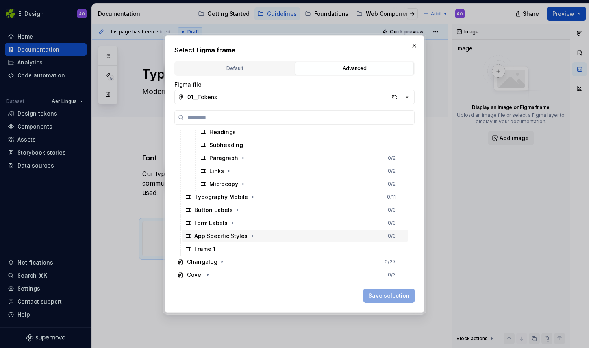
scroll to position [97, 0]
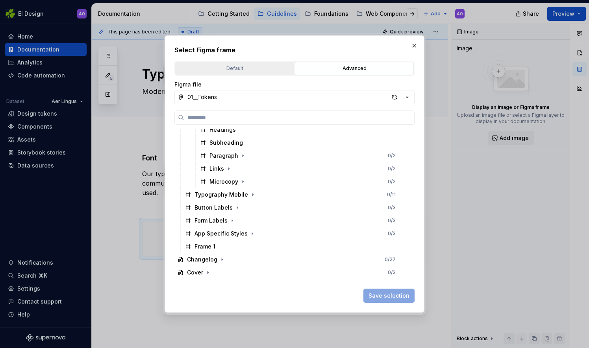
click at [263, 70] on div "Default" at bounding box center [234, 69] width 113 height 8
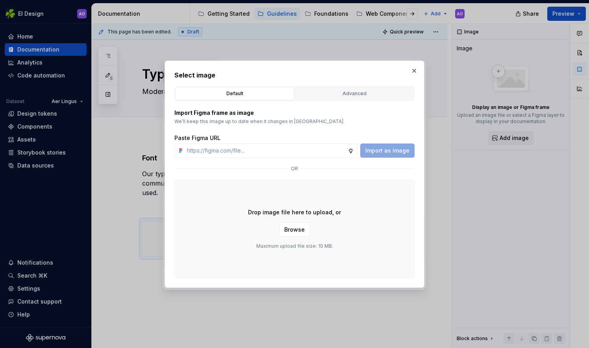
drag, startPoint x: 317, startPoint y: 94, endPoint x: 366, endPoint y: 76, distance: 52.9
click at [317, 94] on div "Advanced" at bounding box center [354, 94] width 113 height 8
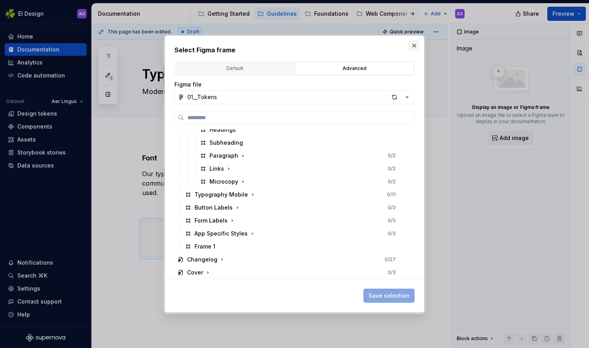
click at [413, 45] on button "button" at bounding box center [414, 45] width 11 height 11
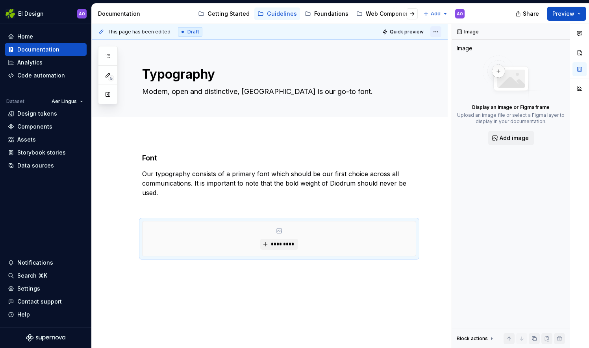
click at [433, 28] on html "EI Design AO Home Documentation Analytics Code automation Dataset Aer Lingus De…" at bounding box center [294, 174] width 589 height 348
click at [279, 239] on html "EI Design AO Home Documentation Analytics Code automation Dataset Aer Lingus De…" at bounding box center [294, 174] width 589 height 348
click at [274, 242] on span "*********" at bounding box center [282, 244] width 24 height 6
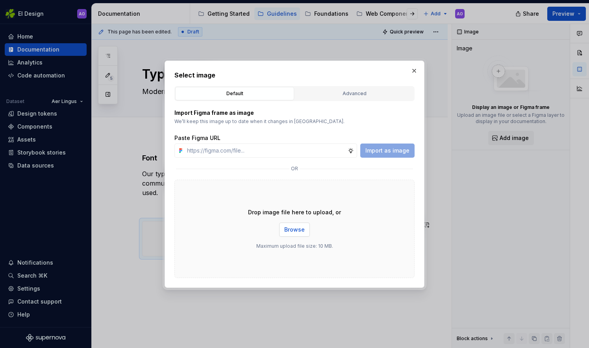
click at [287, 228] on span "Browse" at bounding box center [294, 230] width 20 height 8
click at [296, 230] on span "Browse" at bounding box center [294, 230] width 20 height 8
click at [292, 229] on span "Browse" at bounding box center [294, 230] width 20 height 8
click at [294, 231] on span "Browse" at bounding box center [294, 230] width 20 height 8
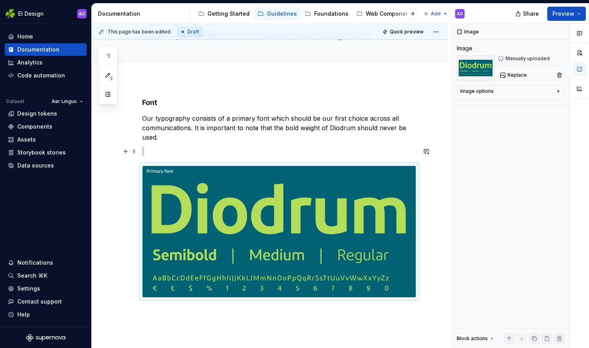
scroll to position [118, 0]
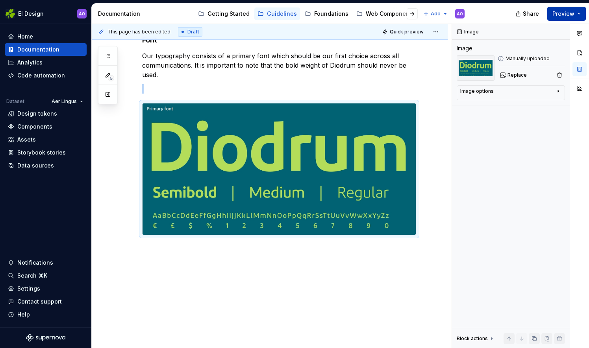
click at [565, 14] on span "Preview" at bounding box center [563, 14] width 22 height 8
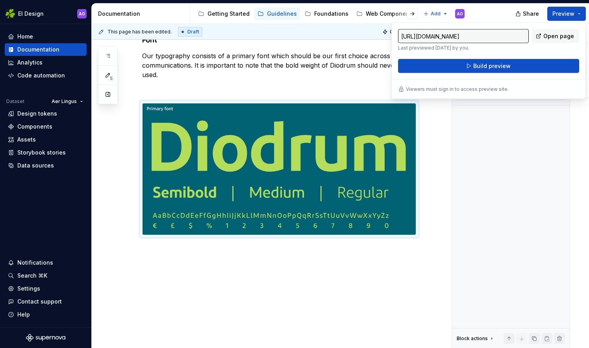
click at [368, 36] on div "This page has been edited. Draft Quick preview" at bounding box center [270, 32] width 356 height 16
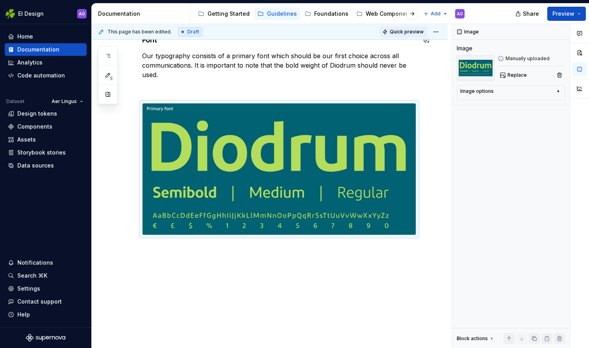
click at [397, 34] on span "Quick preview" at bounding box center [407, 32] width 34 height 6
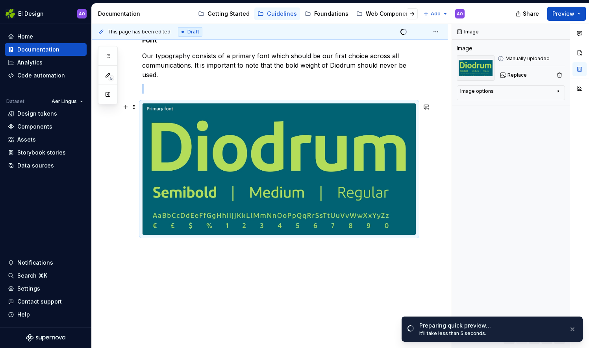
click at [372, 112] on img at bounding box center [279, 169] width 273 height 131
click at [546, 326] on span "Open page" at bounding box center [547, 329] width 26 height 6
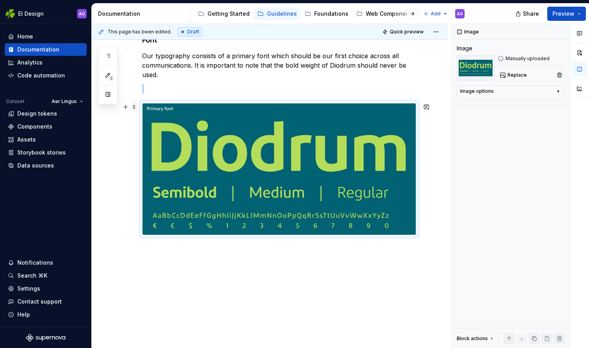
drag, startPoint x: 194, startPoint y: 125, endPoint x: 132, endPoint y: 107, distance: 64.8
click at [132, 107] on span at bounding box center [134, 107] width 6 height 11
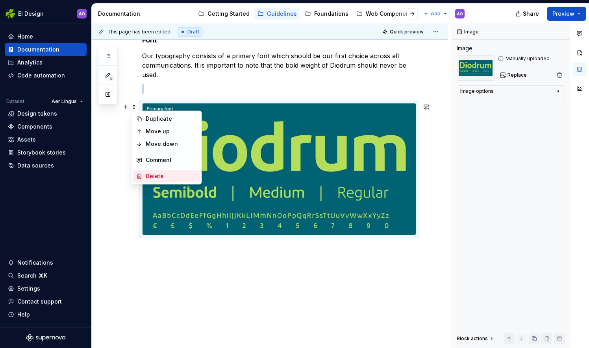
click at [156, 174] on div "Delete" at bounding box center [171, 176] width 51 height 8
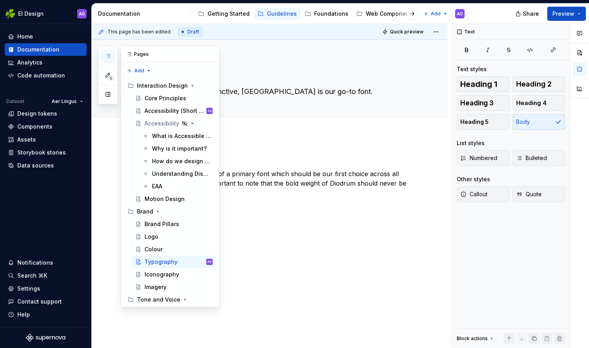
click at [113, 56] on button "button" at bounding box center [108, 56] width 14 height 14
click at [154, 233] on div "Logo" at bounding box center [151, 237] width 14 height 8
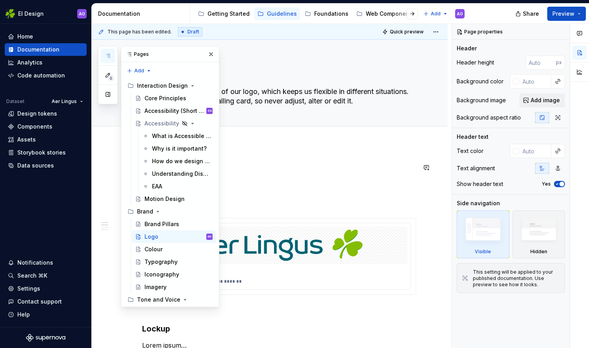
drag, startPoint x: 313, startPoint y: 167, endPoint x: 318, endPoint y: 161, distance: 8.1
click at [317, 166] on p at bounding box center [279, 167] width 274 height 9
click at [206, 57] on button "button" at bounding box center [211, 54] width 11 height 11
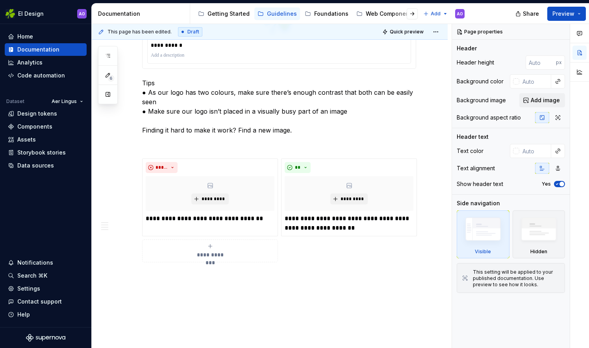
scroll to position [676, 0]
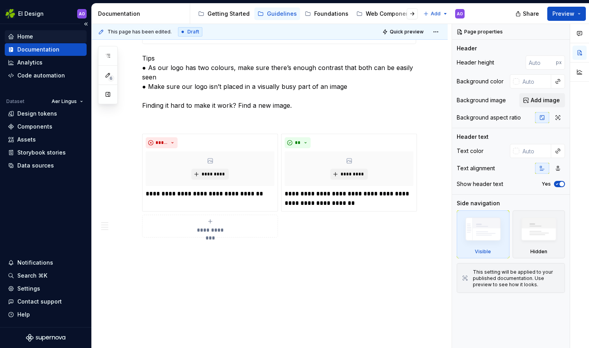
click at [48, 32] on div "Home" at bounding box center [46, 36] width 82 height 13
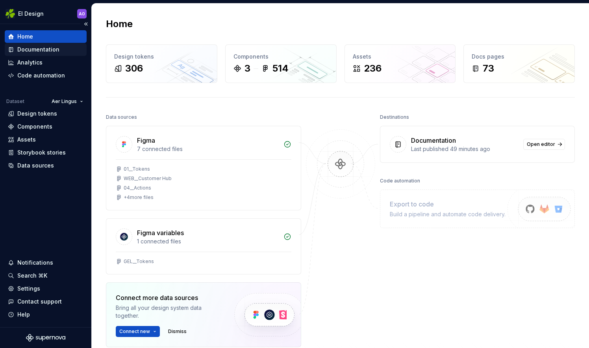
click at [52, 48] on div "Documentation" at bounding box center [38, 50] width 42 height 8
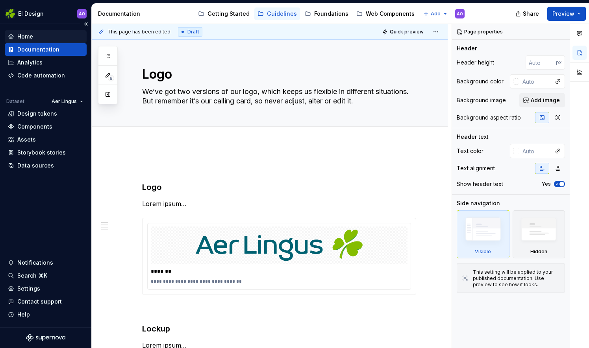
click at [28, 33] on div "Home" at bounding box center [25, 37] width 16 height 8
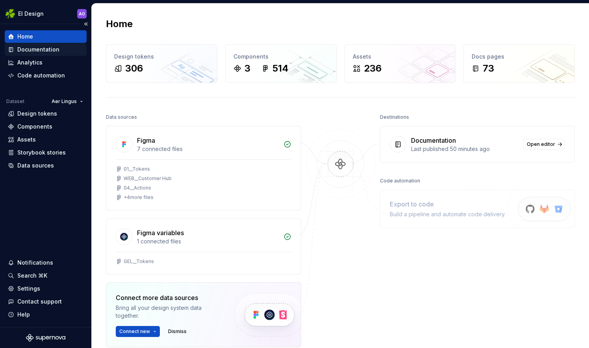
click at [54, 50] on div "Documentation" at bounding box center [38, 50] width 42 height 8
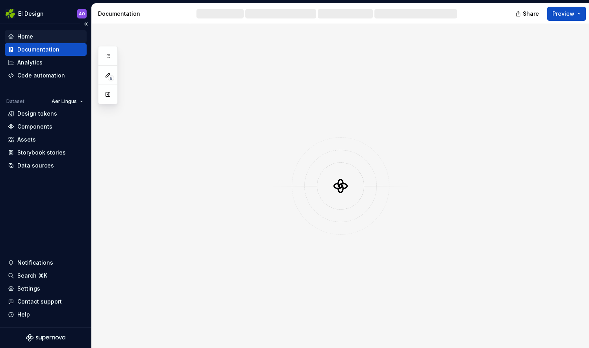
click at [56, 36] on div "Home" at bounding box center [46, 37] width 76 height 8
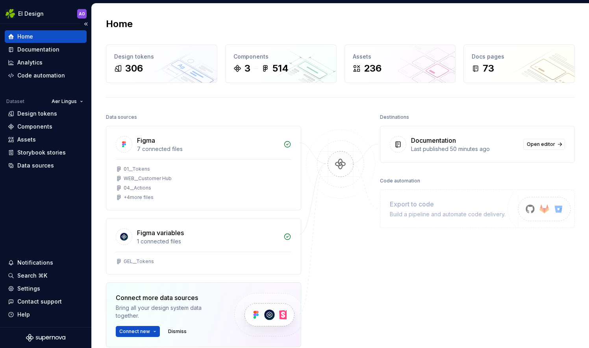
click at [37, 41] on div "Home" at bounding box center [46, 36] width 82 height 13
click at [58, 46] on div "Documentation" at bounding box center [46, 50] width 76 height 8
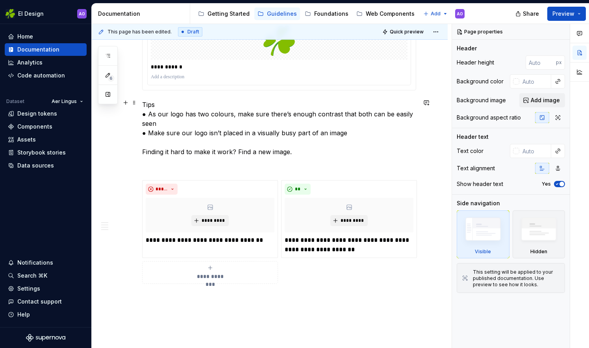
scroll to position [676, 0]
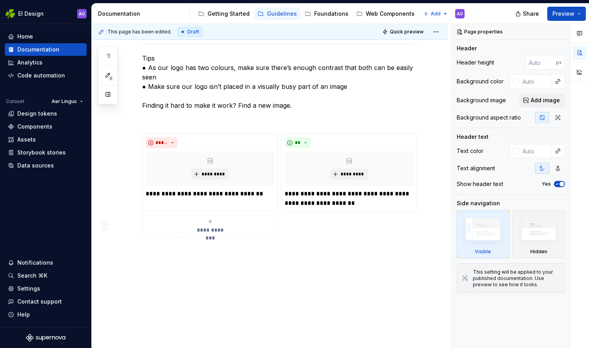
type textarea "*"
